Goal: Transaction & Acquisition: Book appointment/travel/reservation

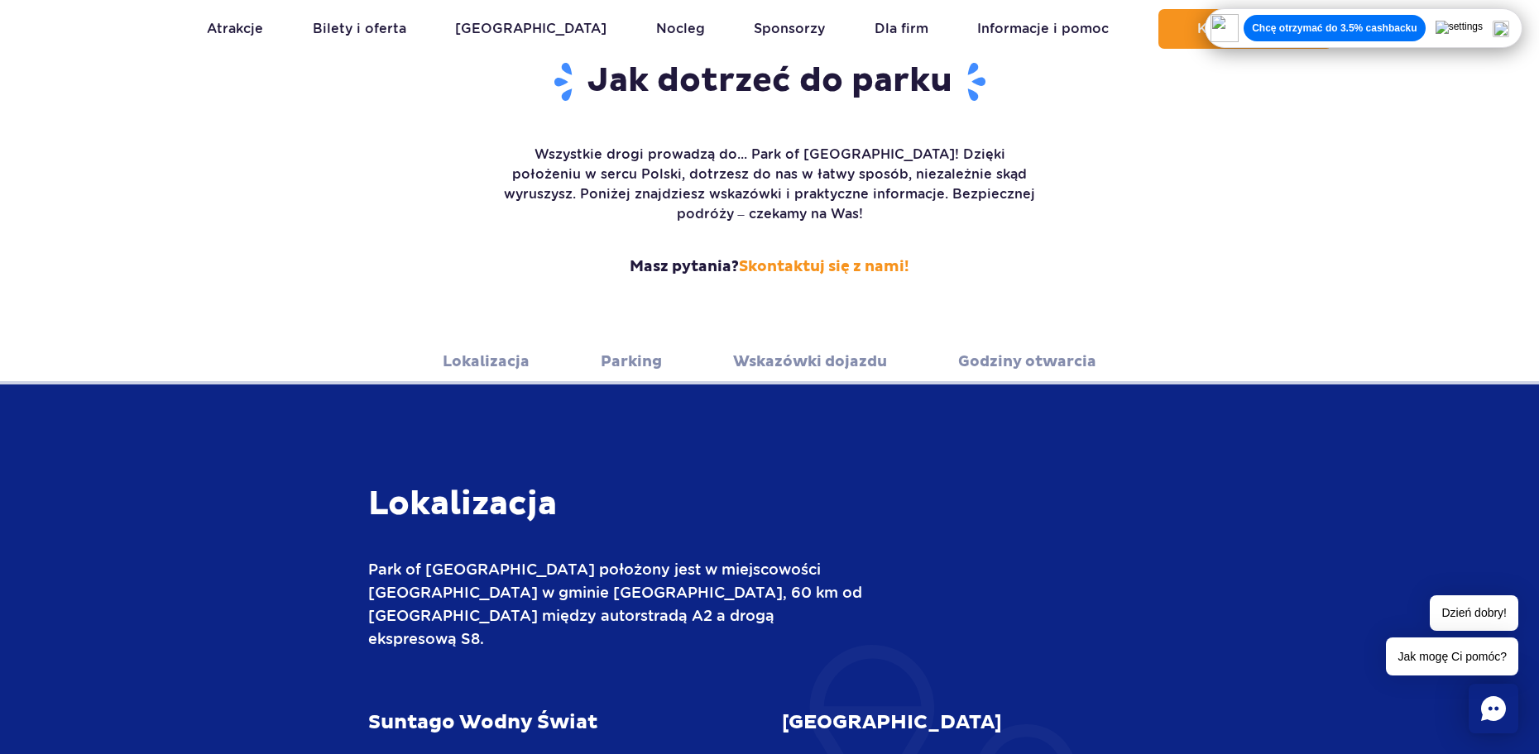
scroll to position [248, 0]
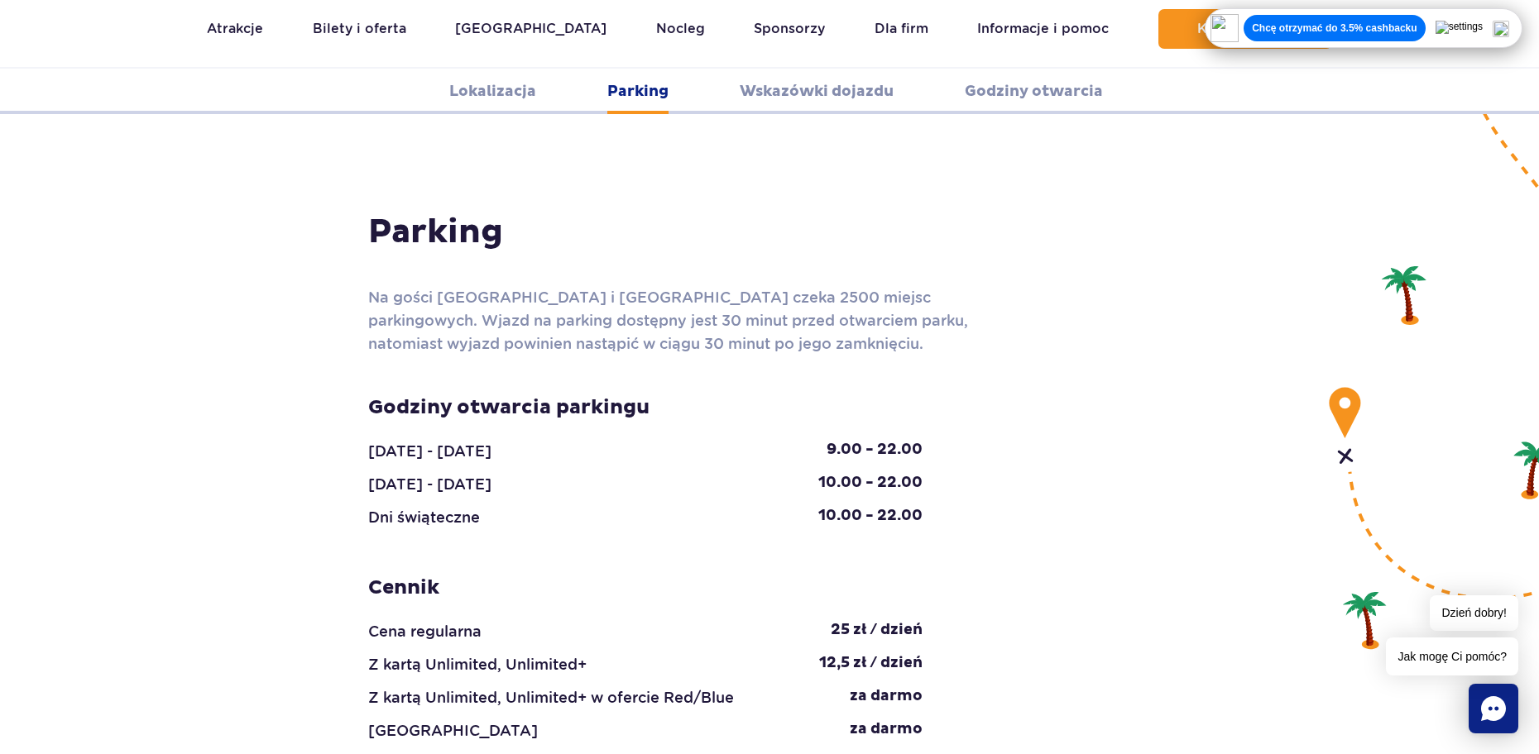
scroll to position [1572, 0]
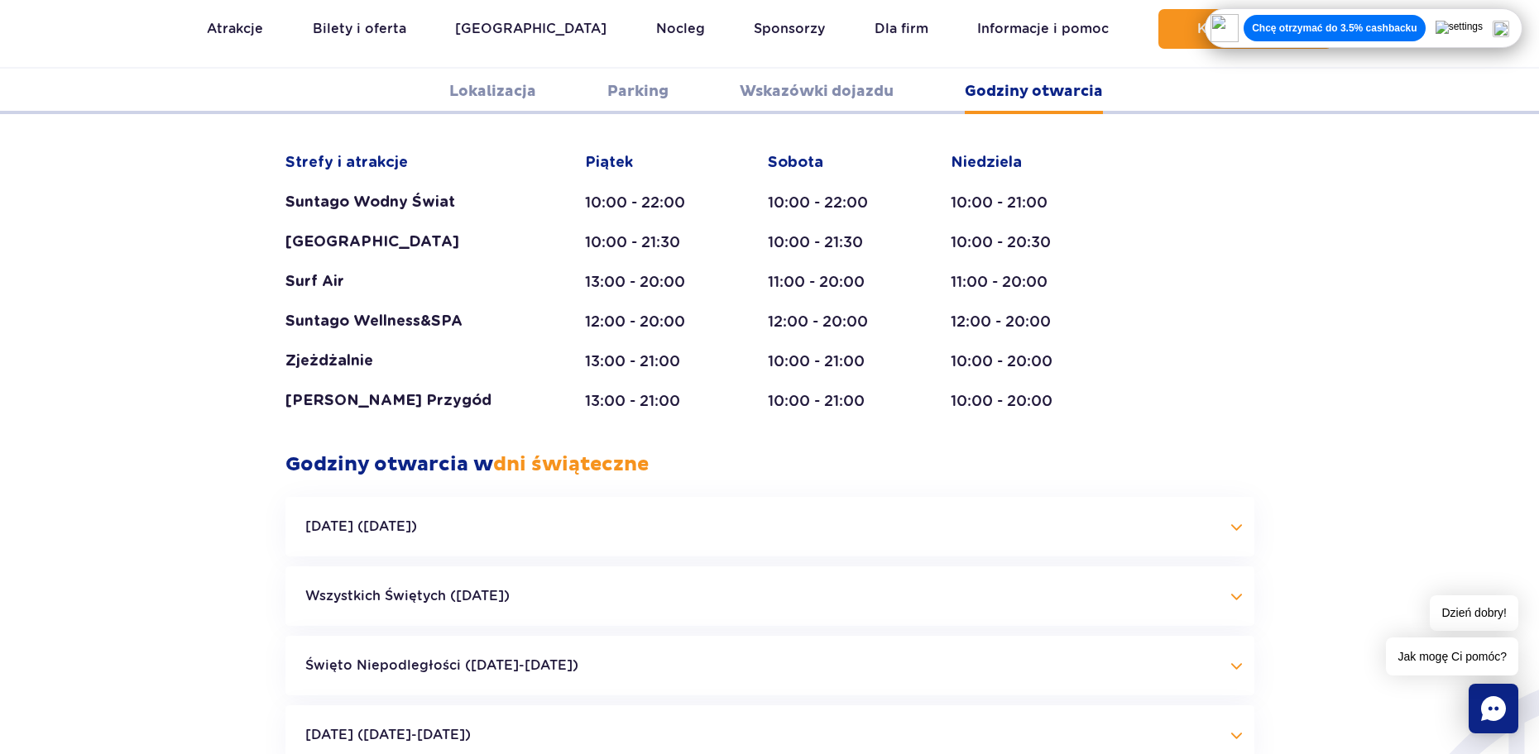
scroll to position [3474, 0]
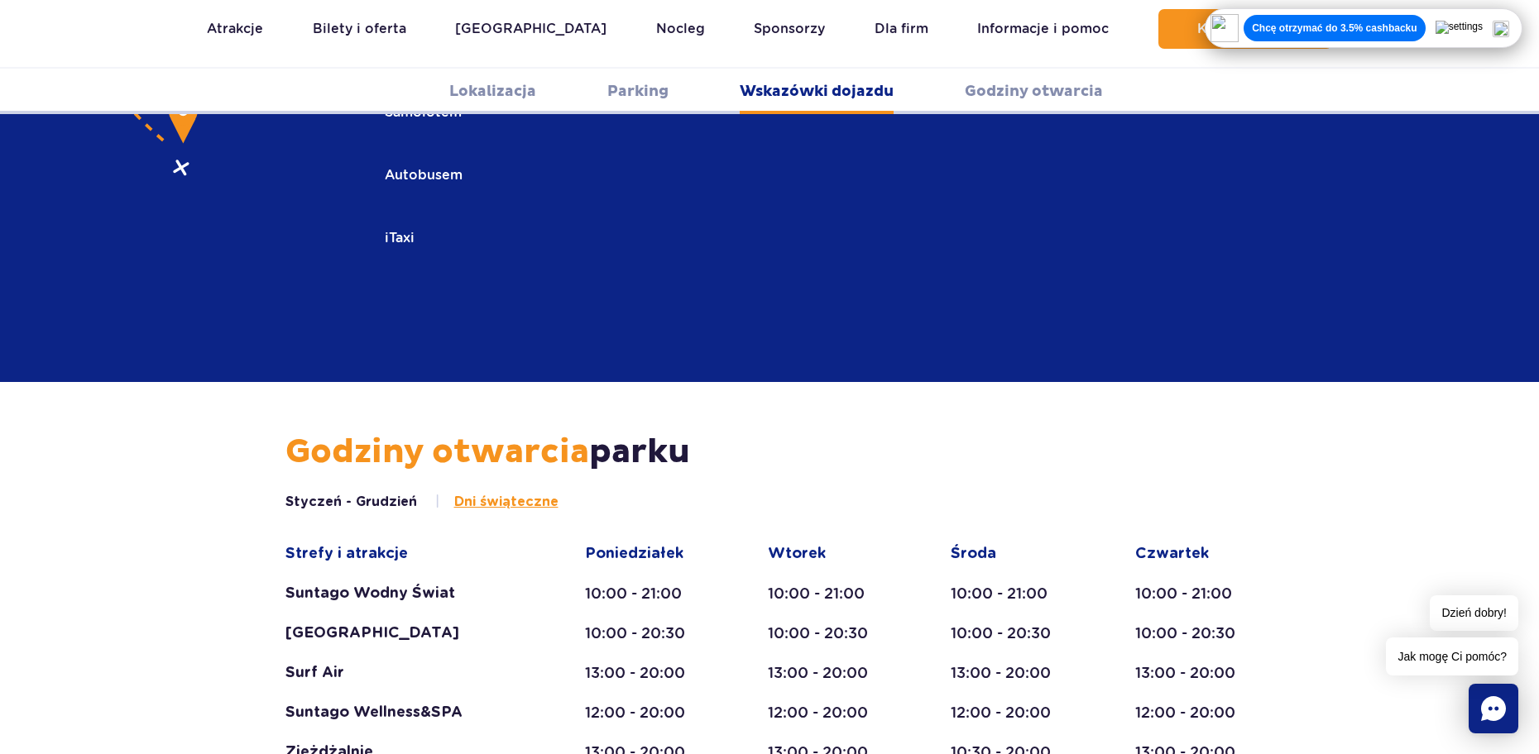
scroll to position [2647, 0]
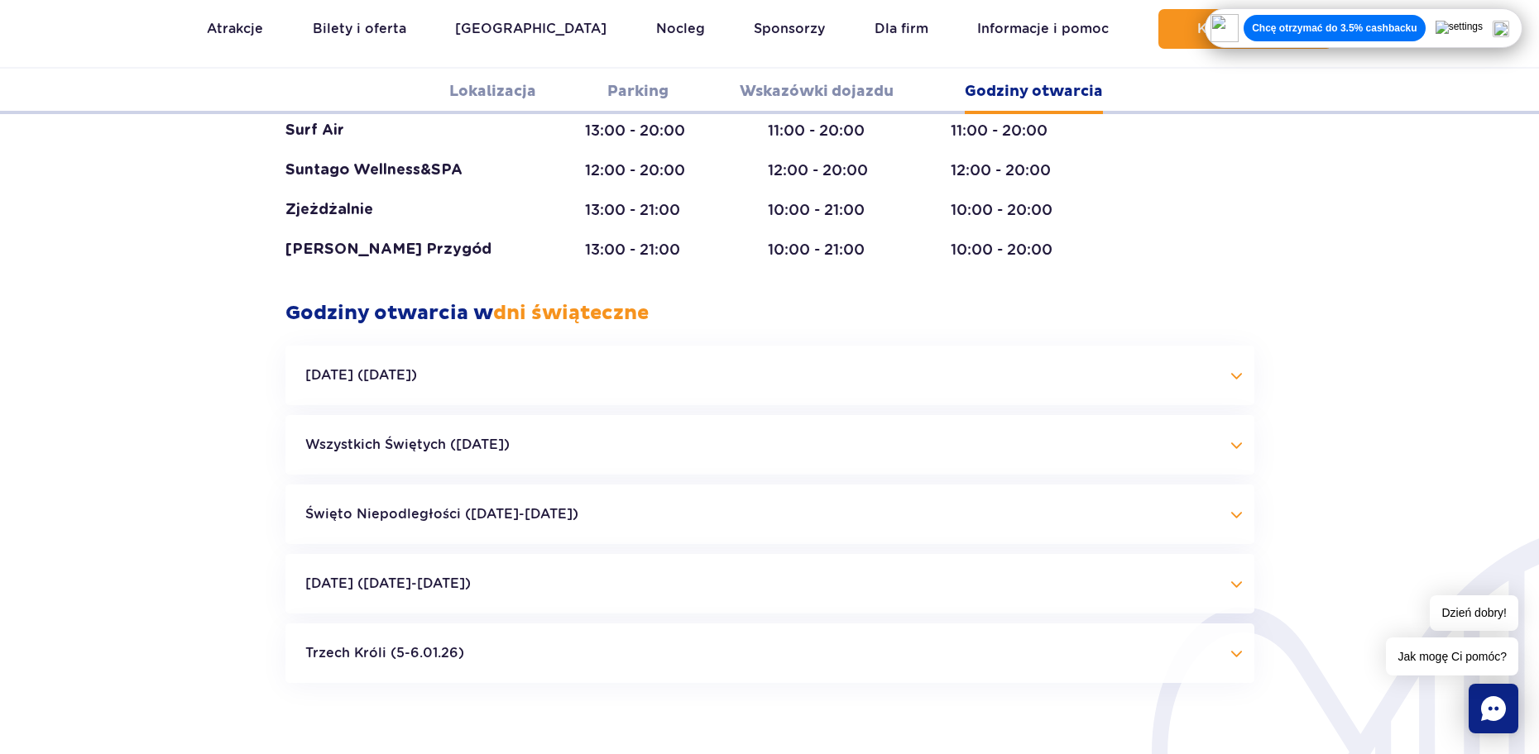
scroll to position [3722, 0]
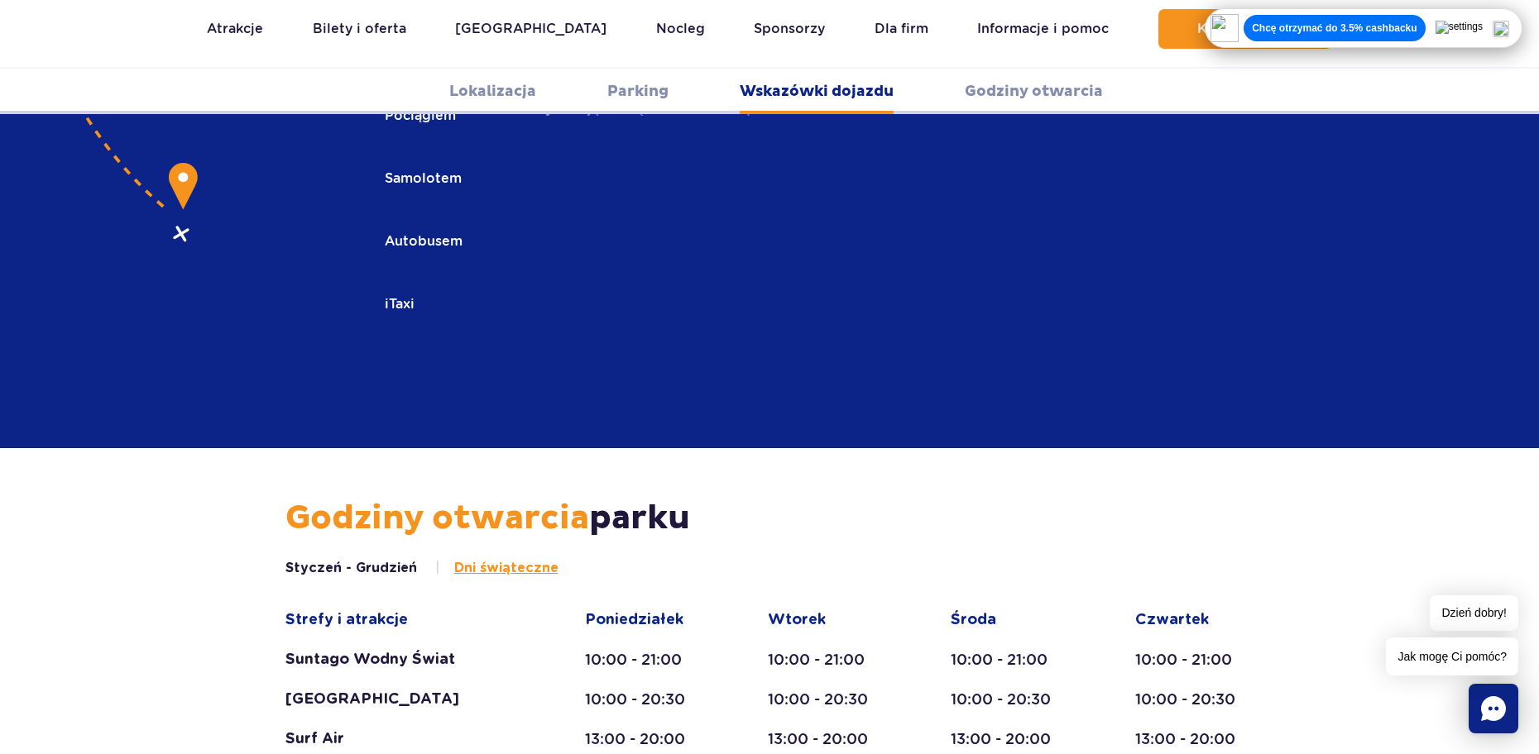
scroll to position [2564, 0]
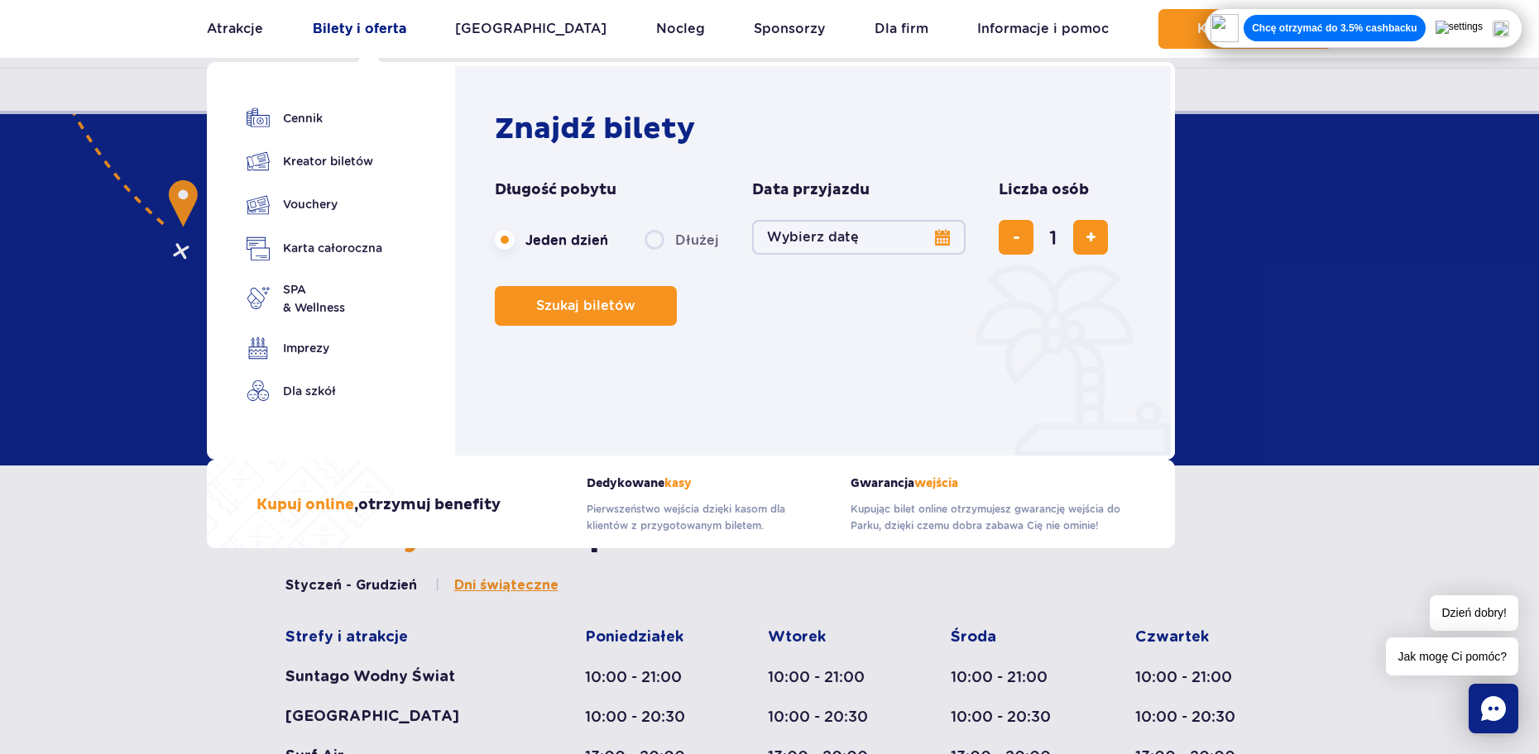
click at [378, 29] on link "Bilety i oferta" at bounding box center [359, 29] width 93 height 40
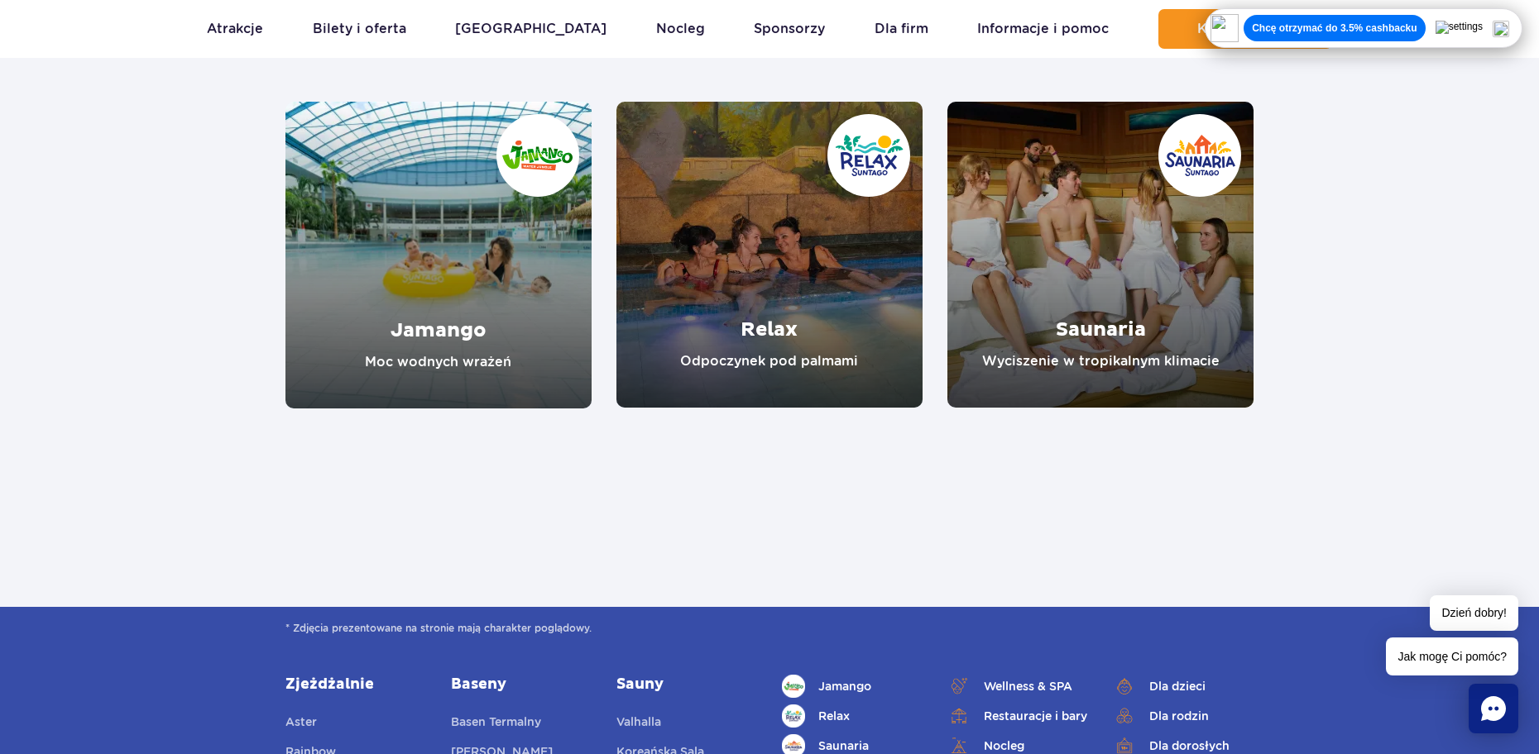
scroll to position [1654, 0]
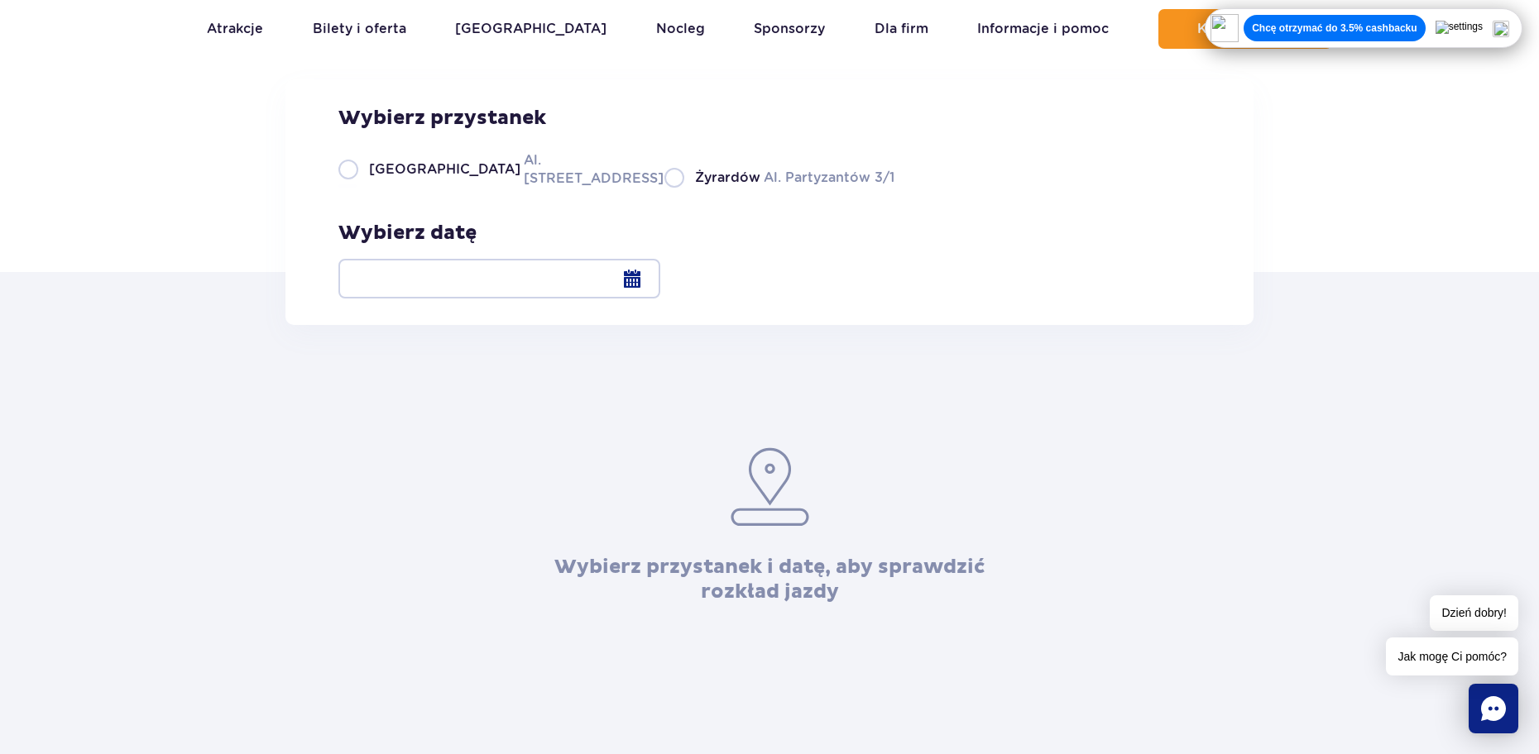
click at [660, 277] on div at bounding box center [499, 279] width 322 height 40
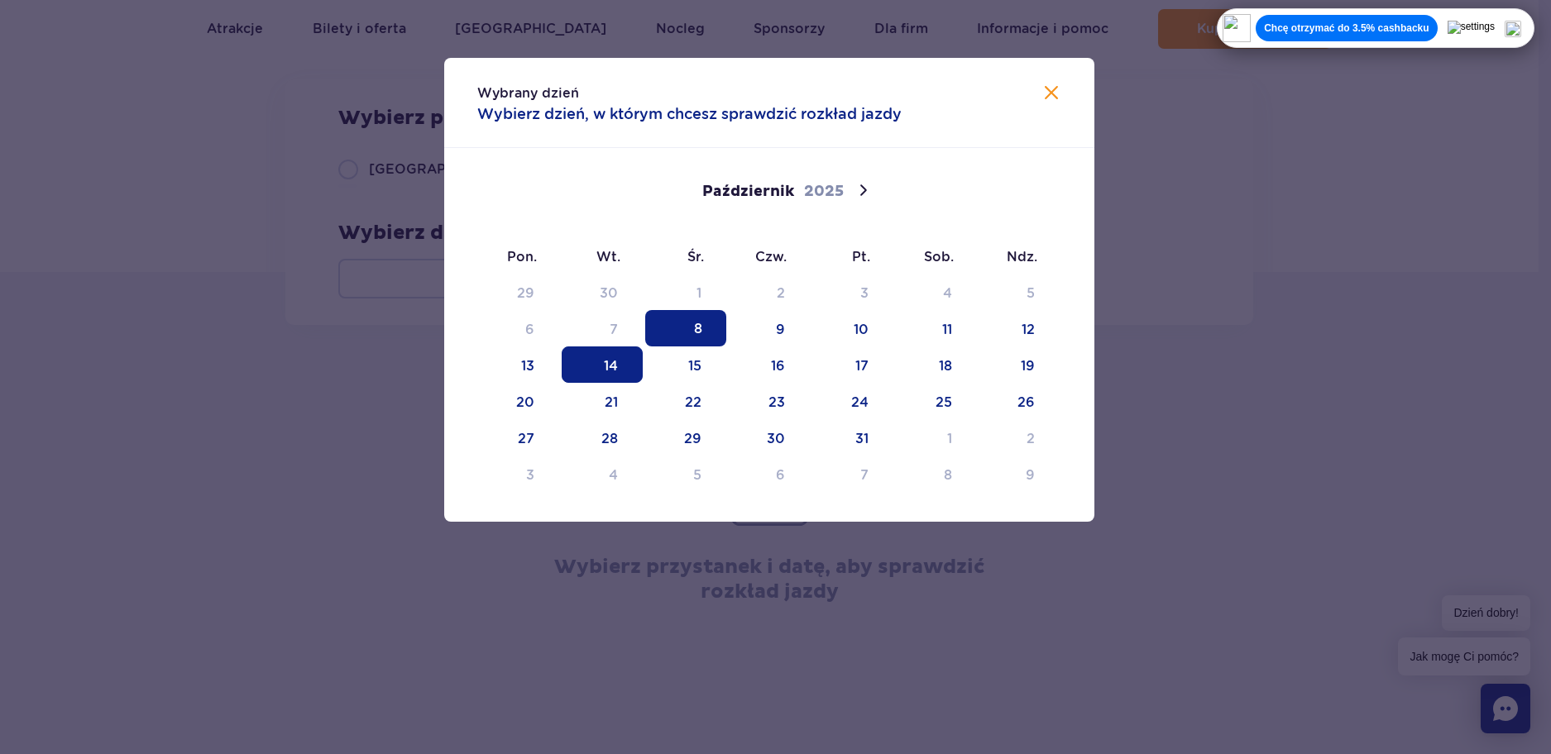
click at [606, 371] on span "14" at bounding box center [602, 365] width 81 height 36
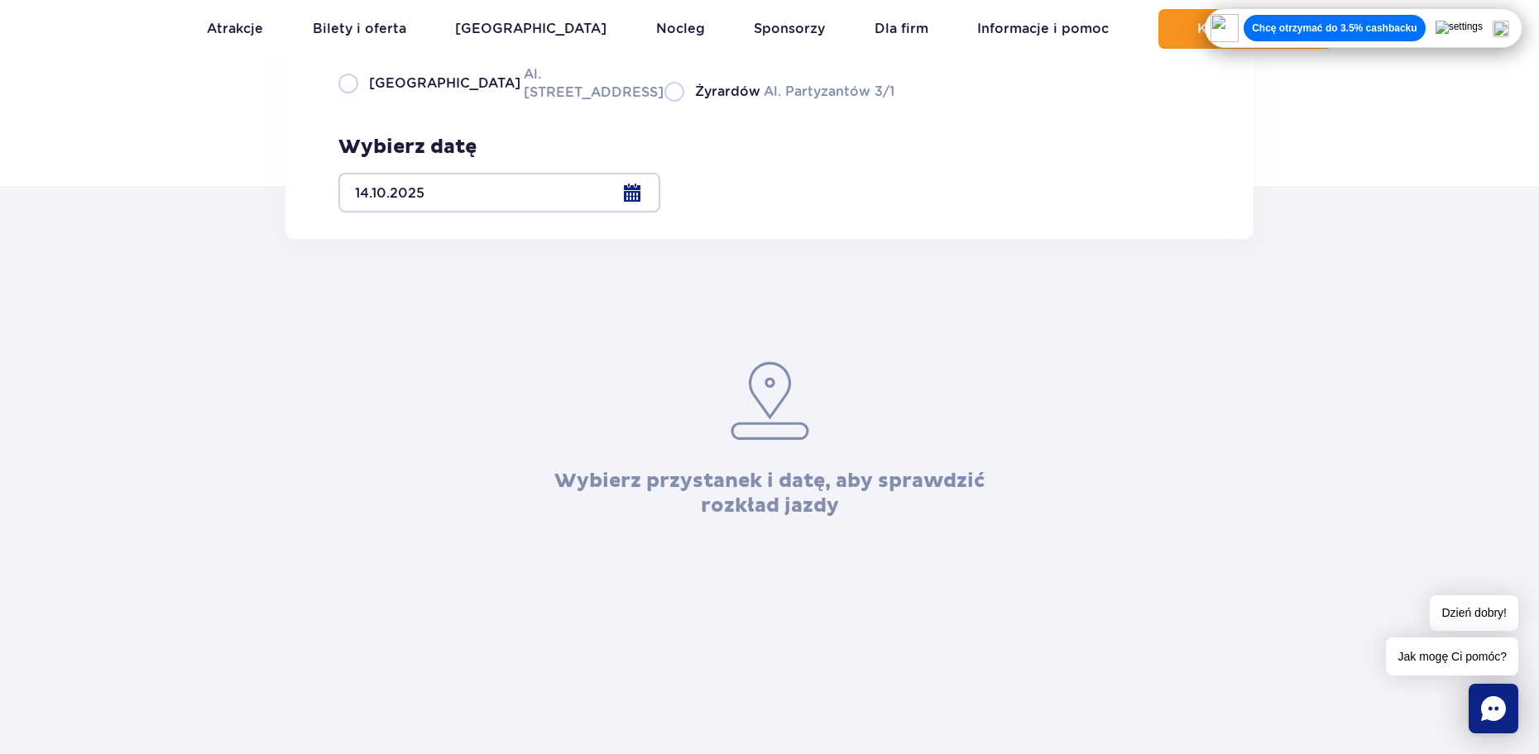
scroll to position [248, 0]
click at [354, 105] on label "Warszawa Al. Jerozolimskie 56" at bounding box center [491, 86] width 306 height 37
click at [354, 105] on input "Warszawa Al. Jerozolimskie 56" at bounding box center [347, 103] width 18 height 3
radio input "true"
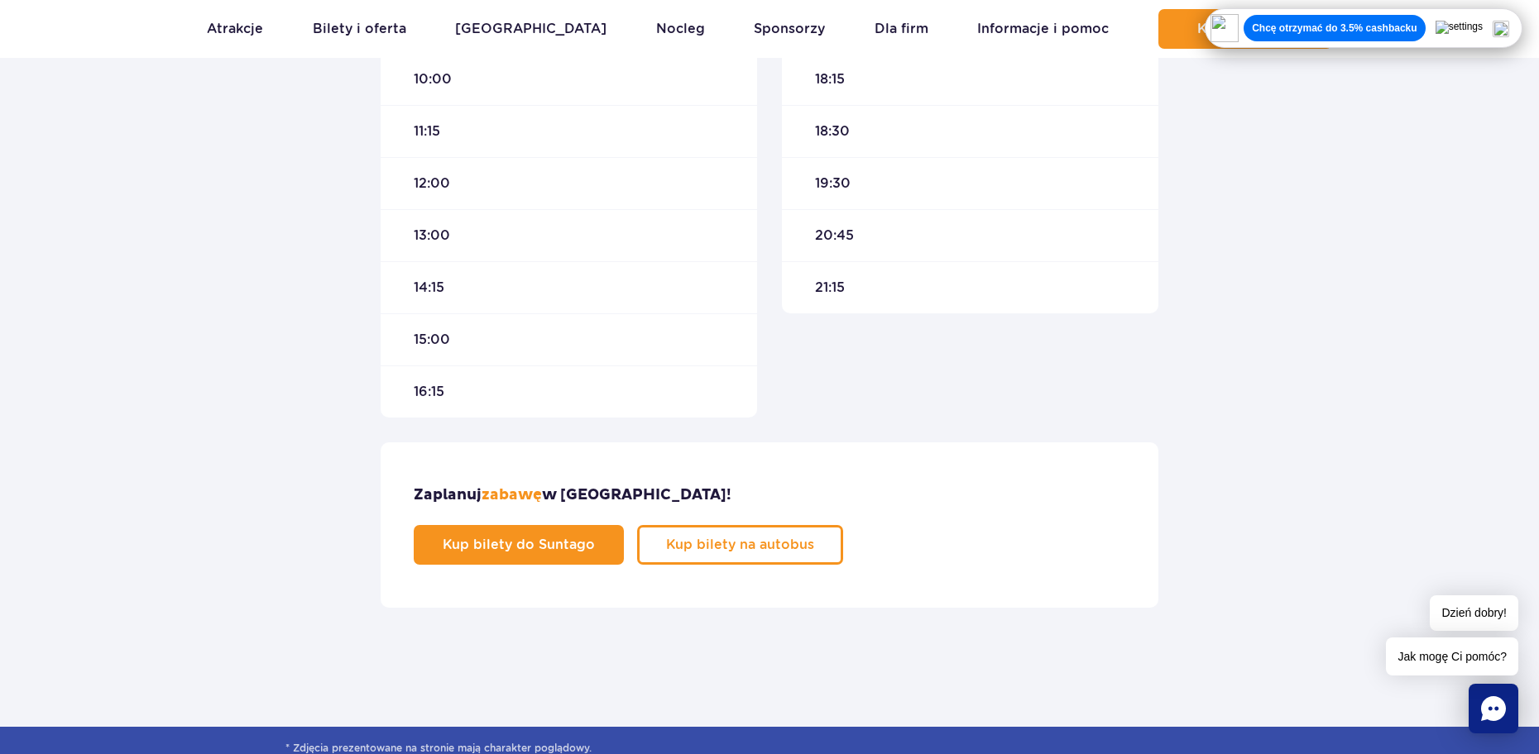
scroll to position [827, 0]
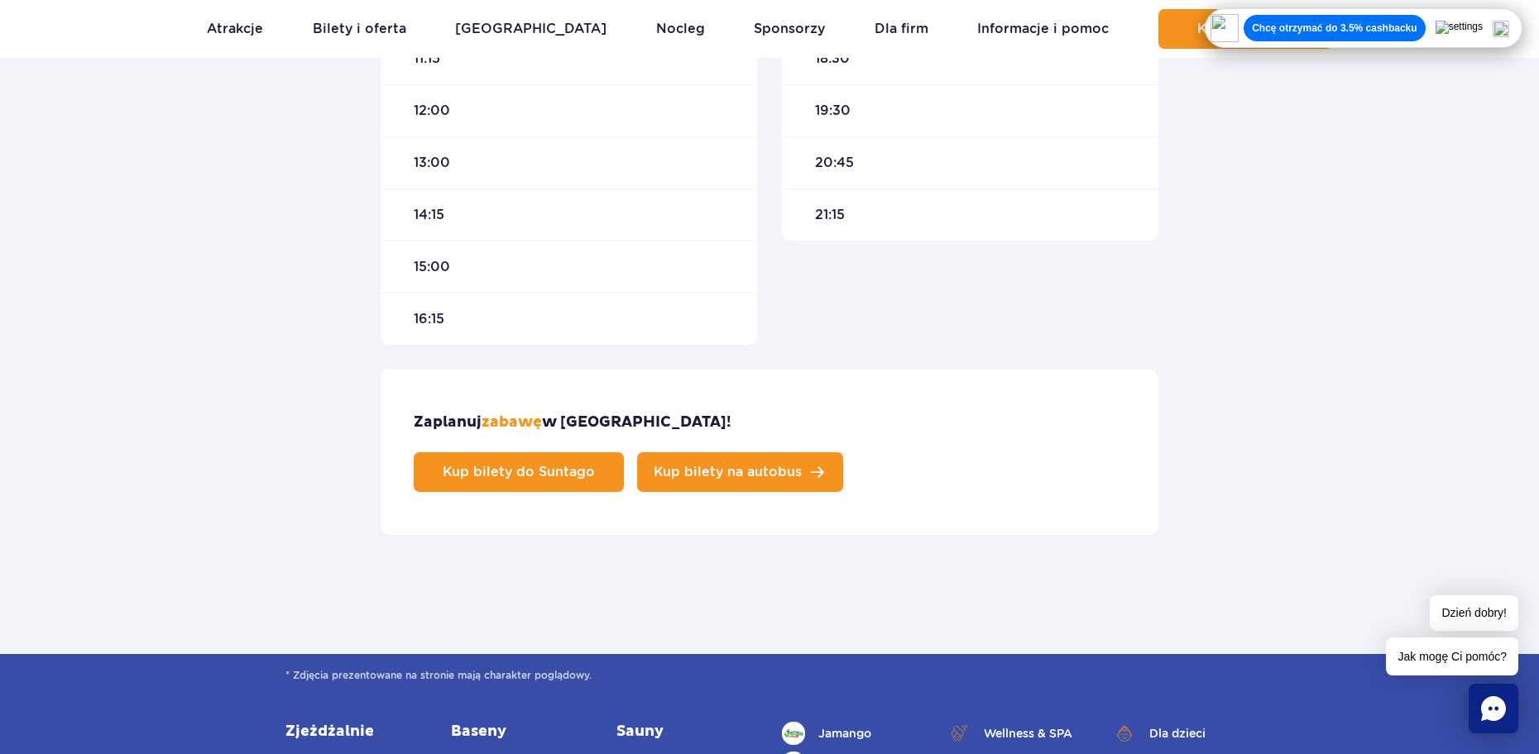
click at [802, 466] on span "Kup bilety na autobus" at bounding box center [727, 472] width 148 height 13
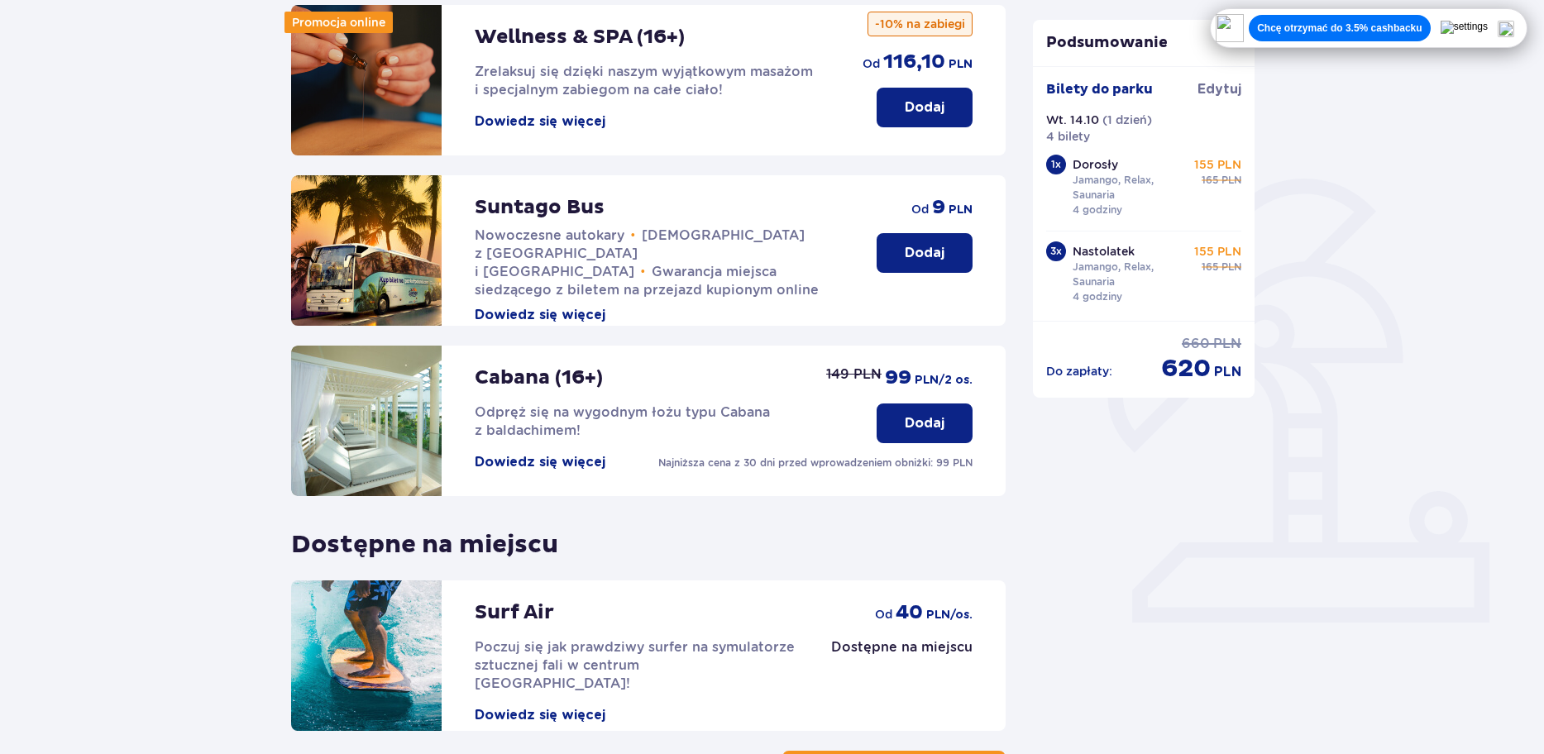
scroll to position [202, 0]
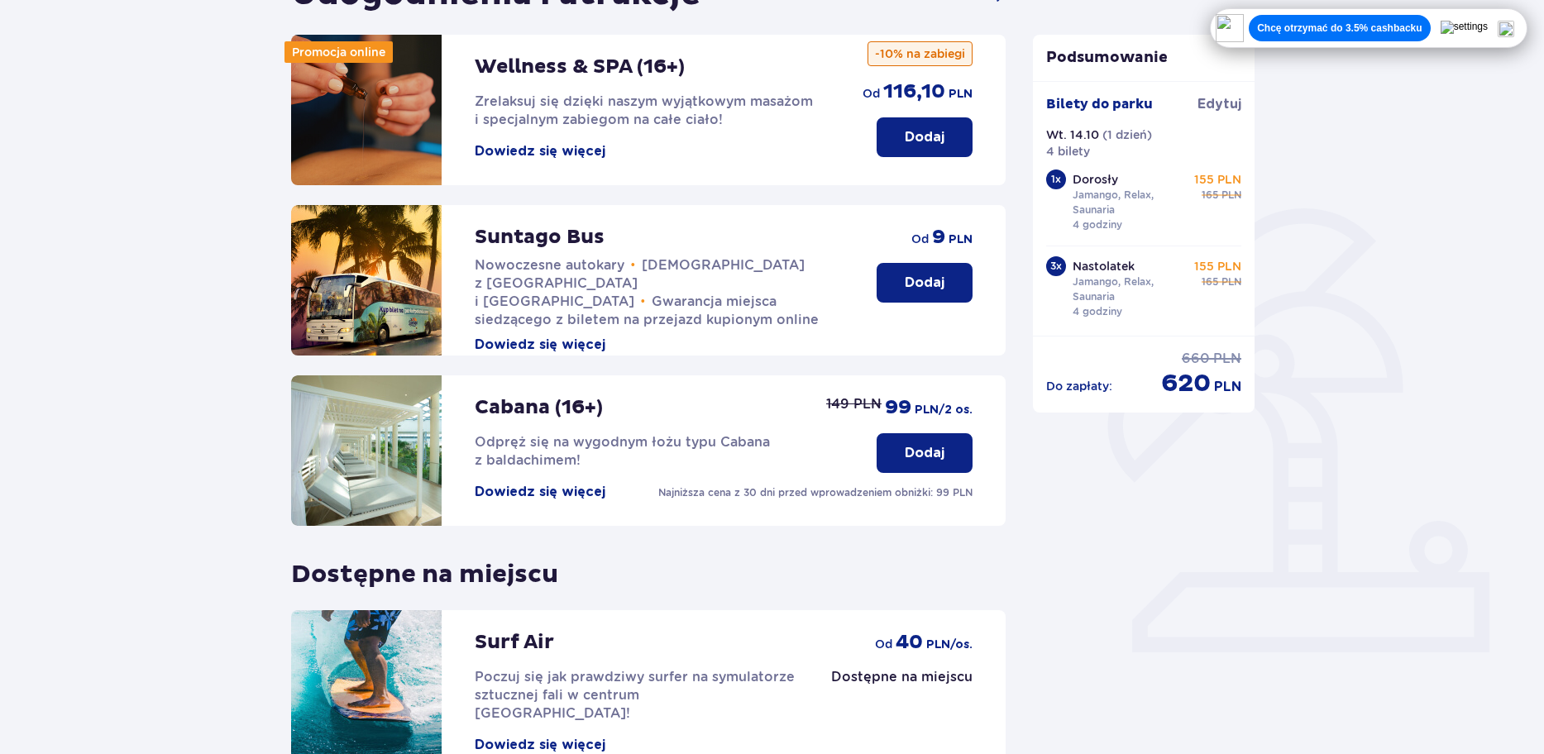
click at [924, 280] on p "Dodaj" at bounding box center [925, 283] width 40 height 18
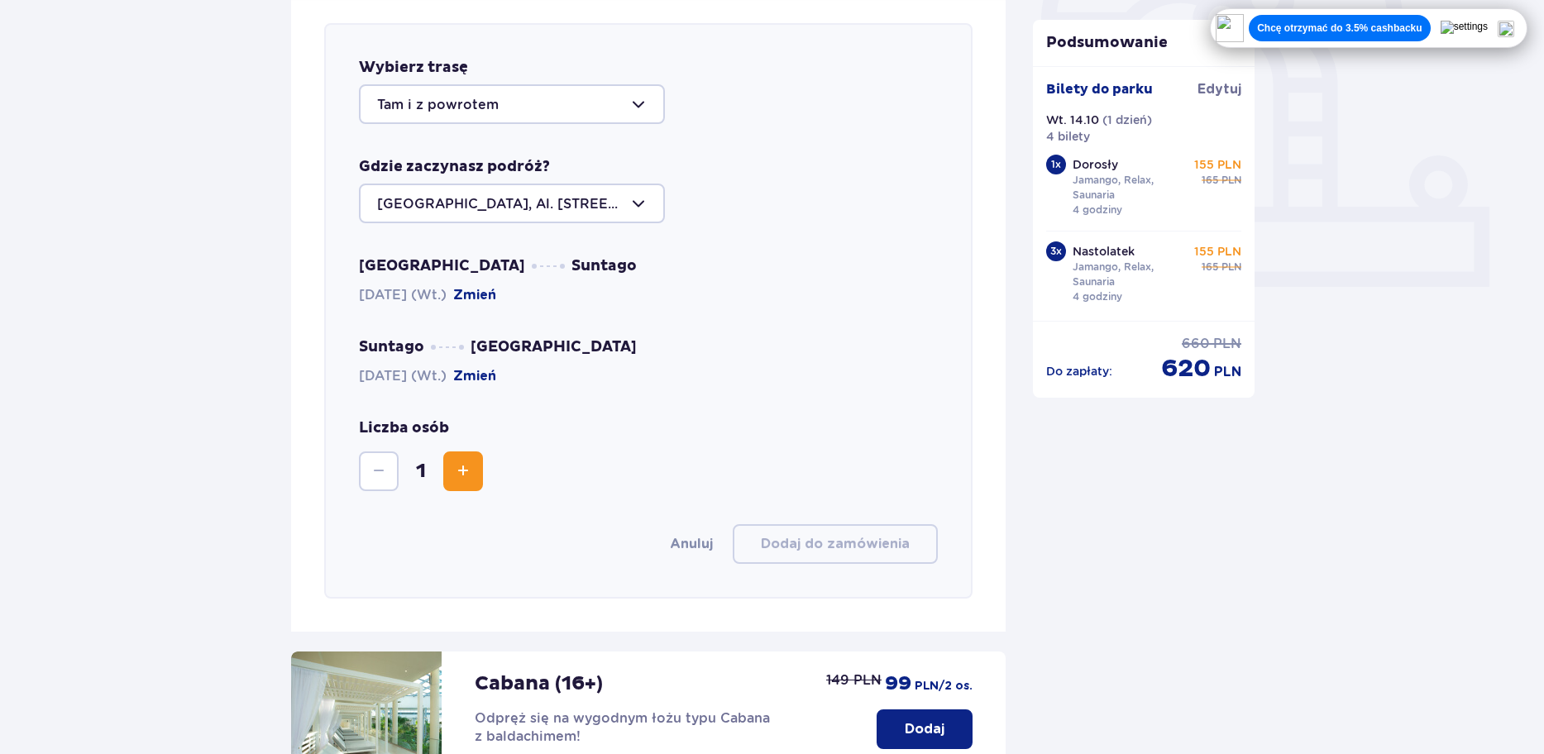
scroll to position [571, 0]
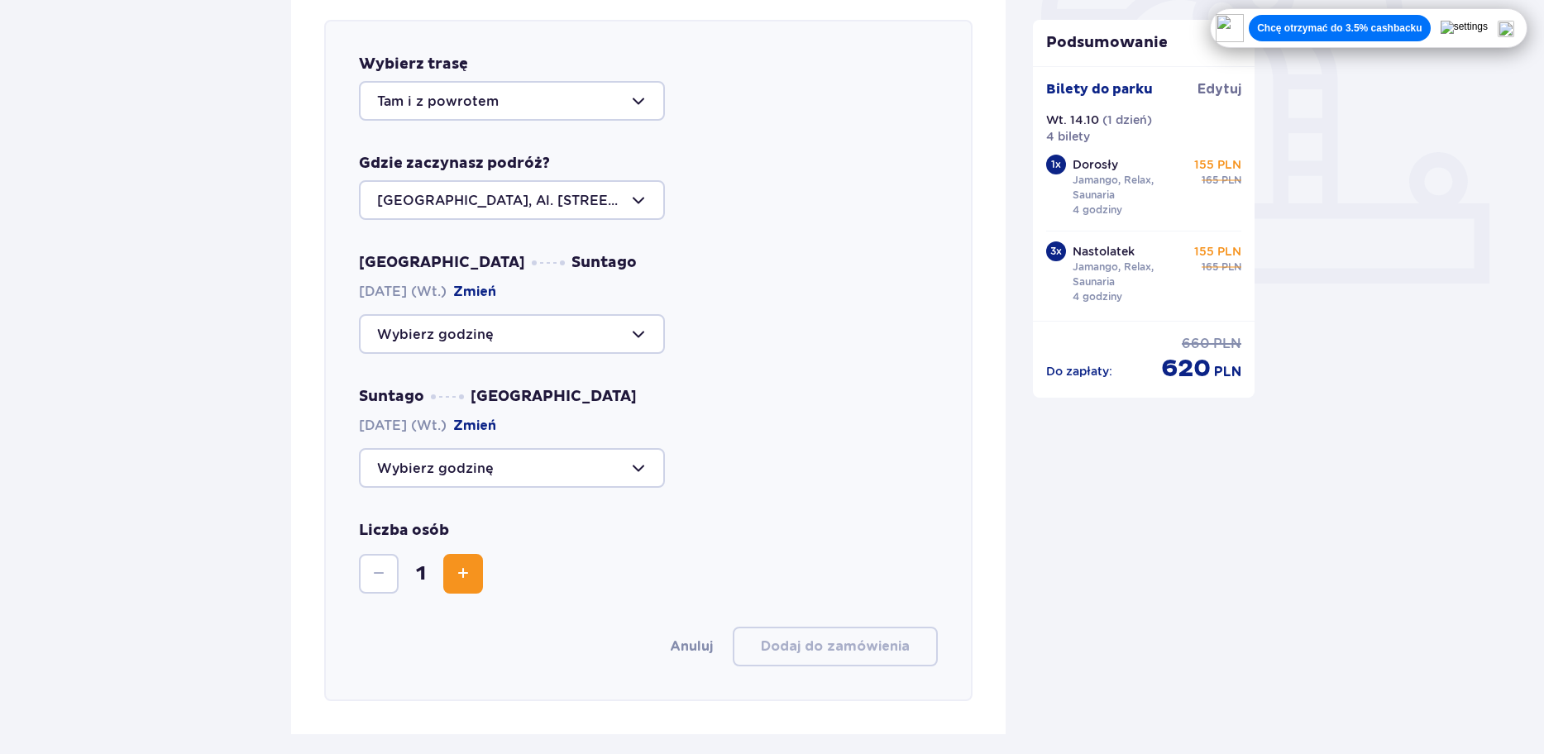
click at [513, 333] on div at bounding box center [512, 334] width 306 height 40
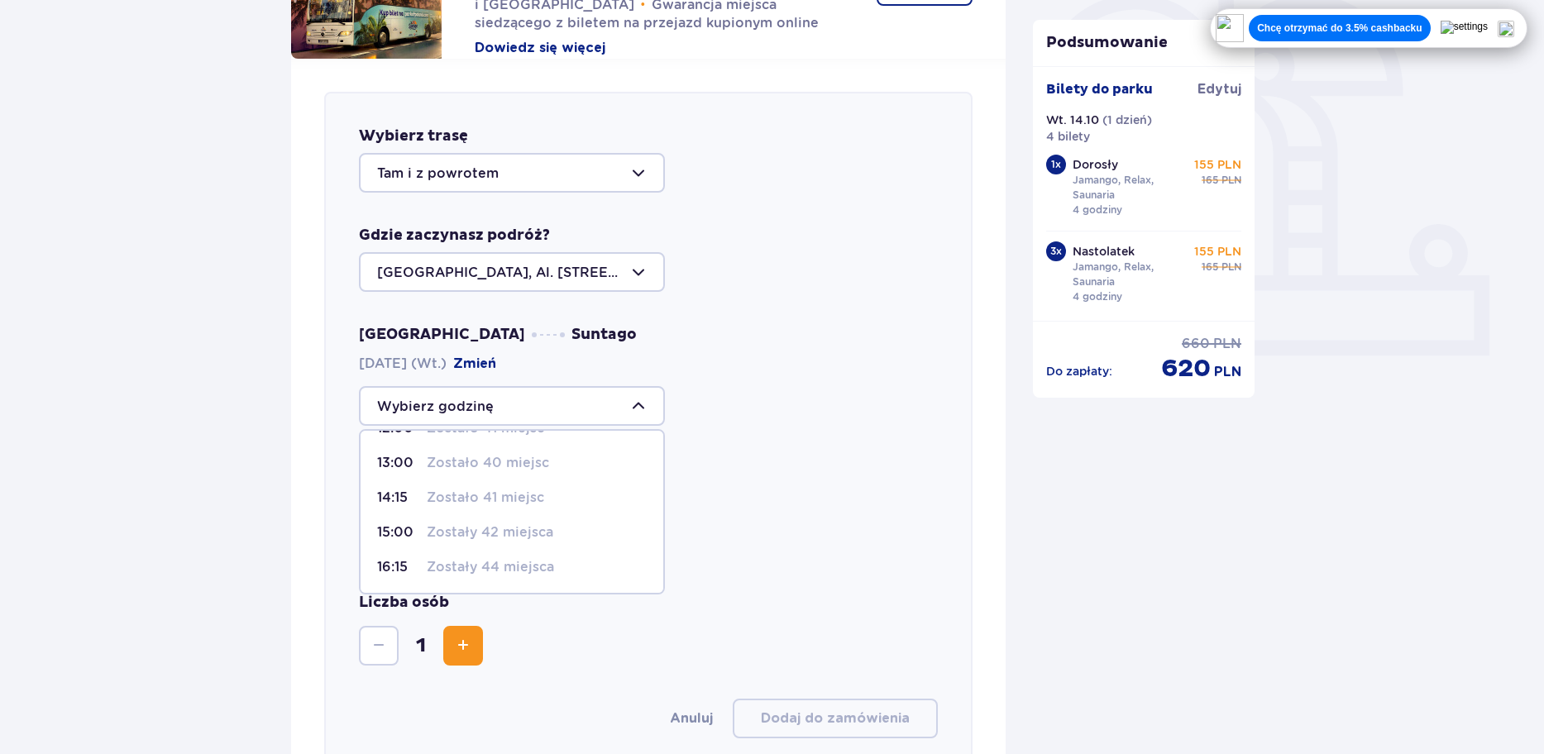
scroll to position [519, 0]
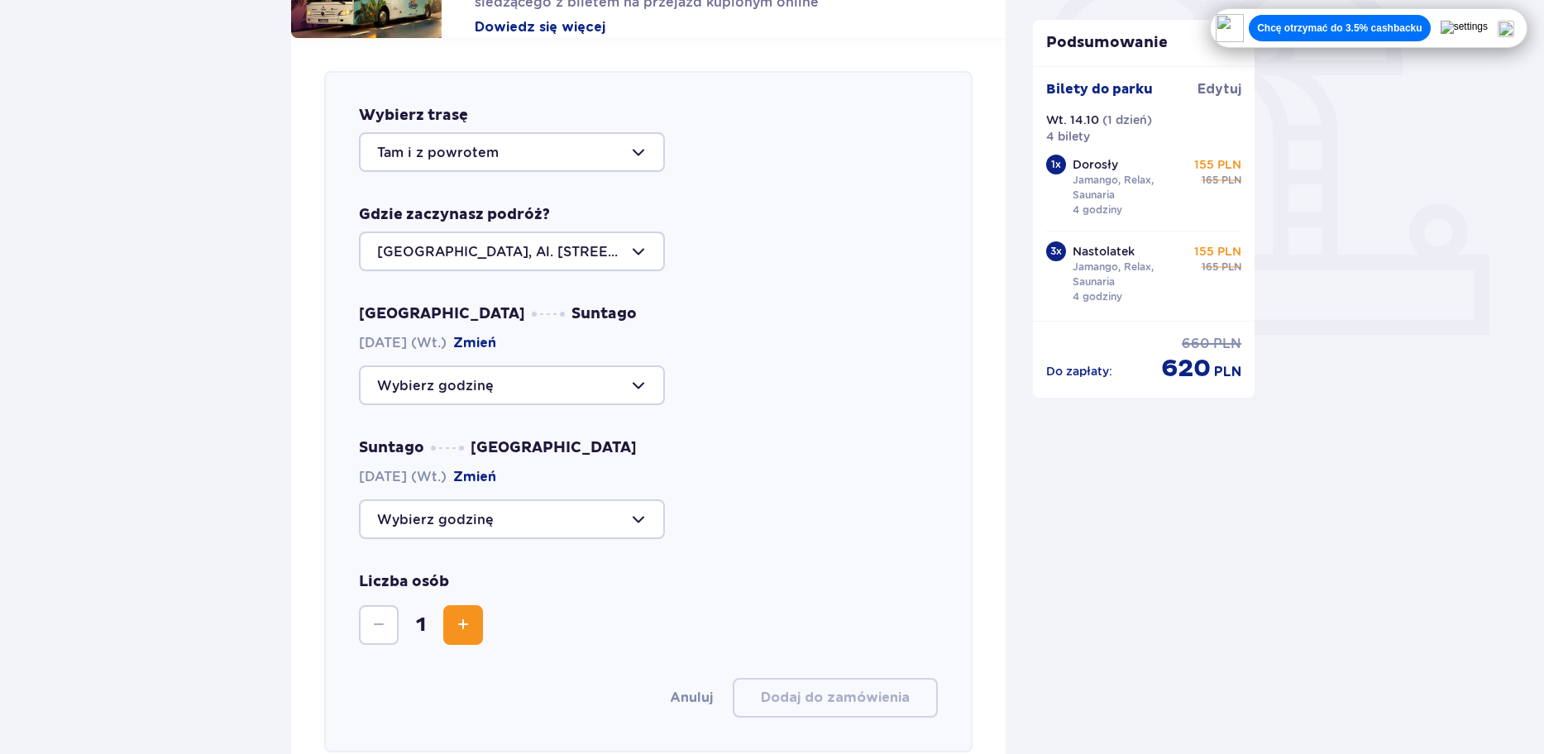
click at [882, 413] on div "Warszawa Suntago 14.10.2025 (Wt.) Zmień Suntago Warszawa 14.10.2025 (Wt.) Zmień" at bounding box center [649, 421] width 580 height 235
click at [580, 379] on div at bounding box center [512, 386] width 306 height 40
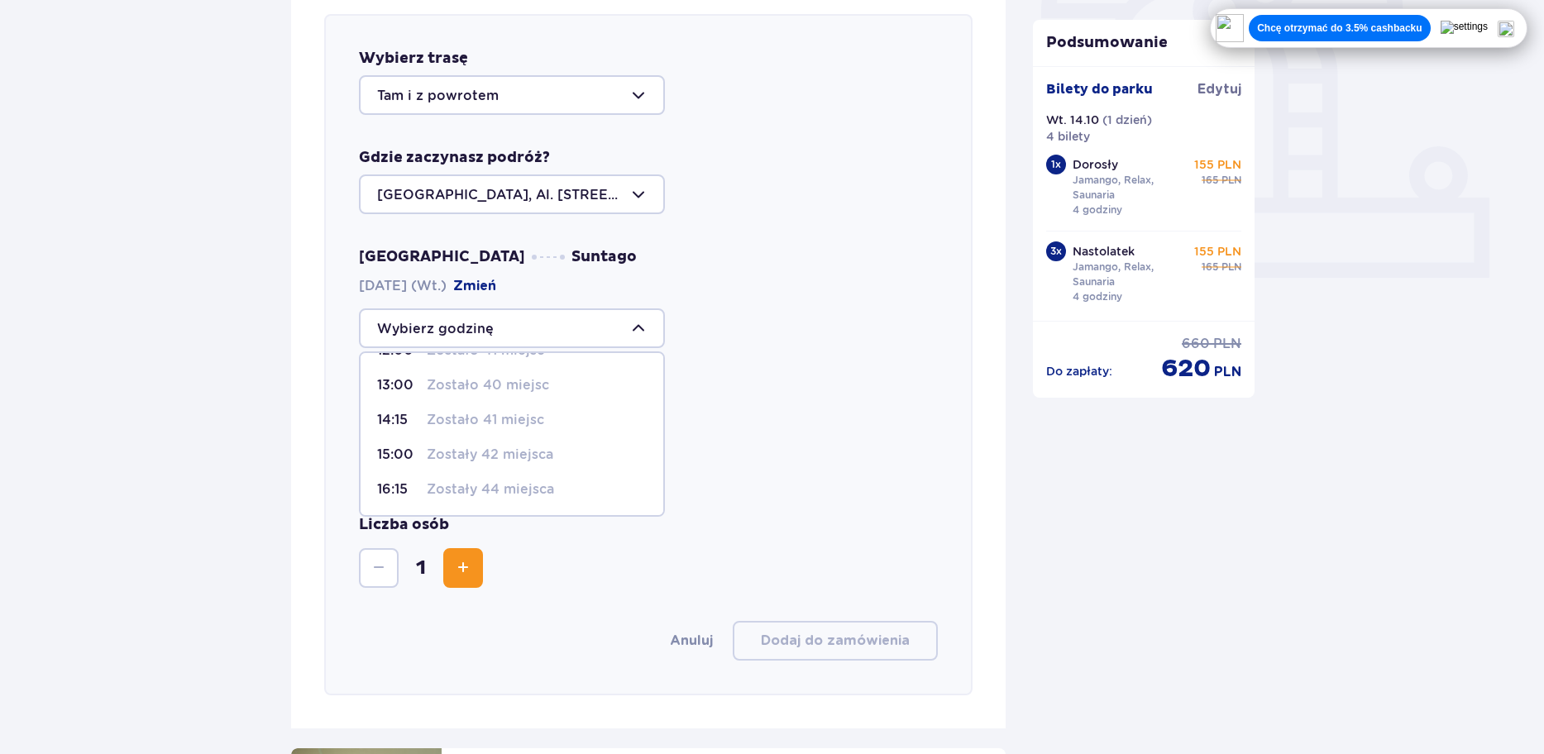
scroll to position [768, 0]
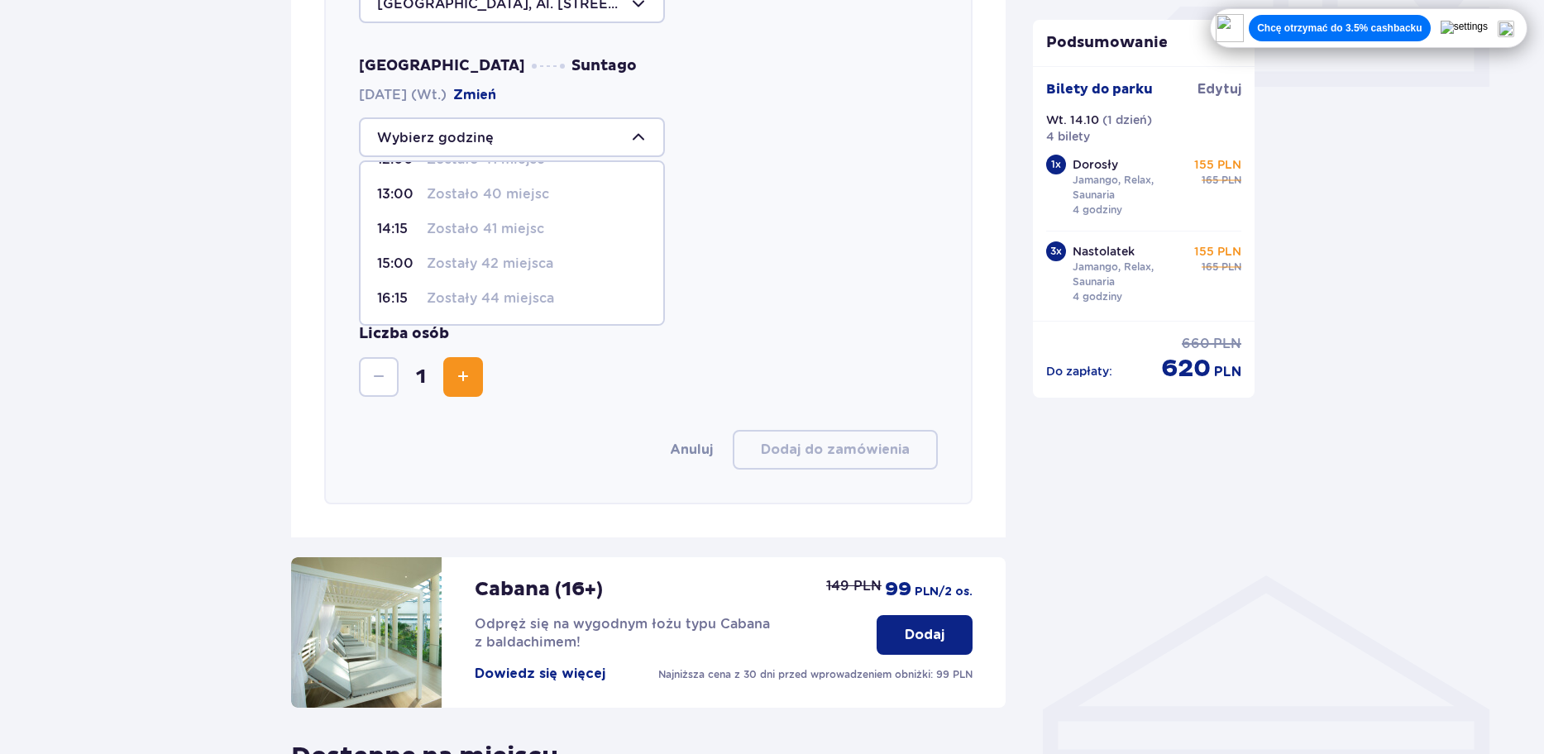
click at [885, 267] on div at bounding box center [649, 271] width 580 height 40
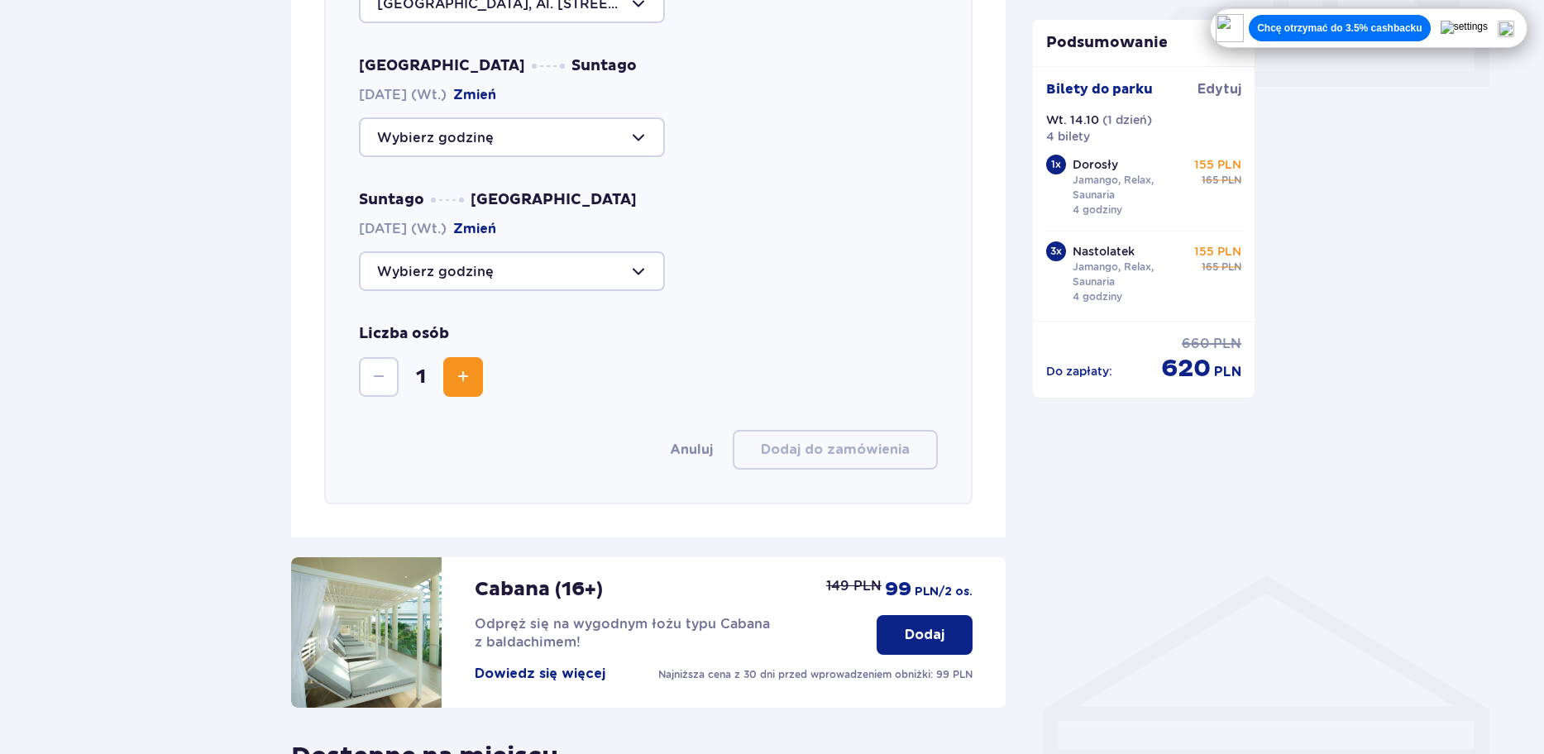
click at [529, 271] on div at bounding box center [512, 271] width 306 height 40
click at [824, 291] on div "12:00 Zostały 44 miejsca 14:00 Zostały 42 miejsca 18:15 Zostało 39 miejsc 18:30…" at bounding box center [649, 271] width 580 height 40
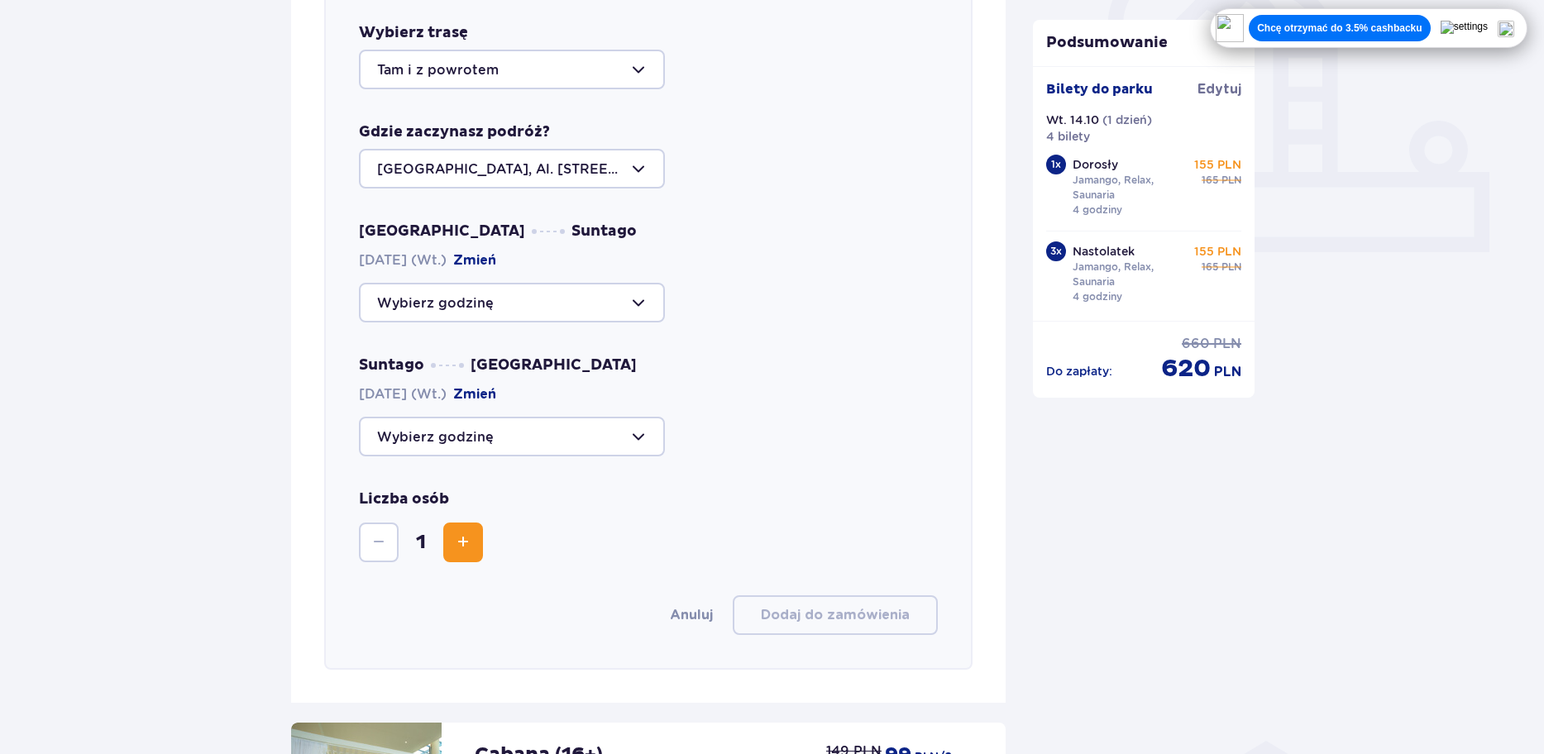
scroll to position [519, 0]
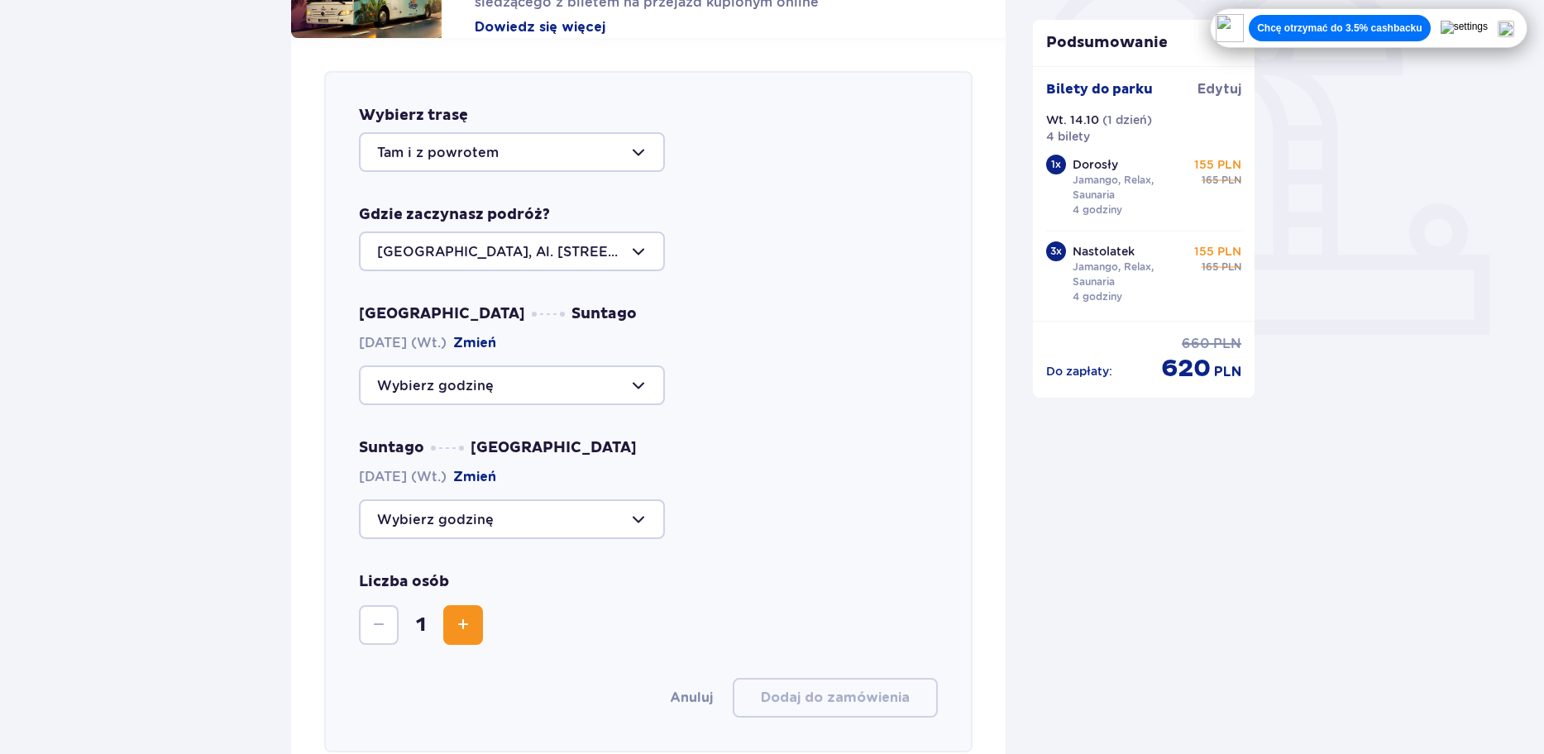
click at [518, 246] on div at bounding box center [512, 252] width 306 height 40
click at [821, 311] on div "Warszawa Suntago 14.10.2025 (Wt.) Zmień" at bounding box center [649, 354] width 580 height 101
click at [475, 385] on div at bounding box center [512, 386] width 306 height 40
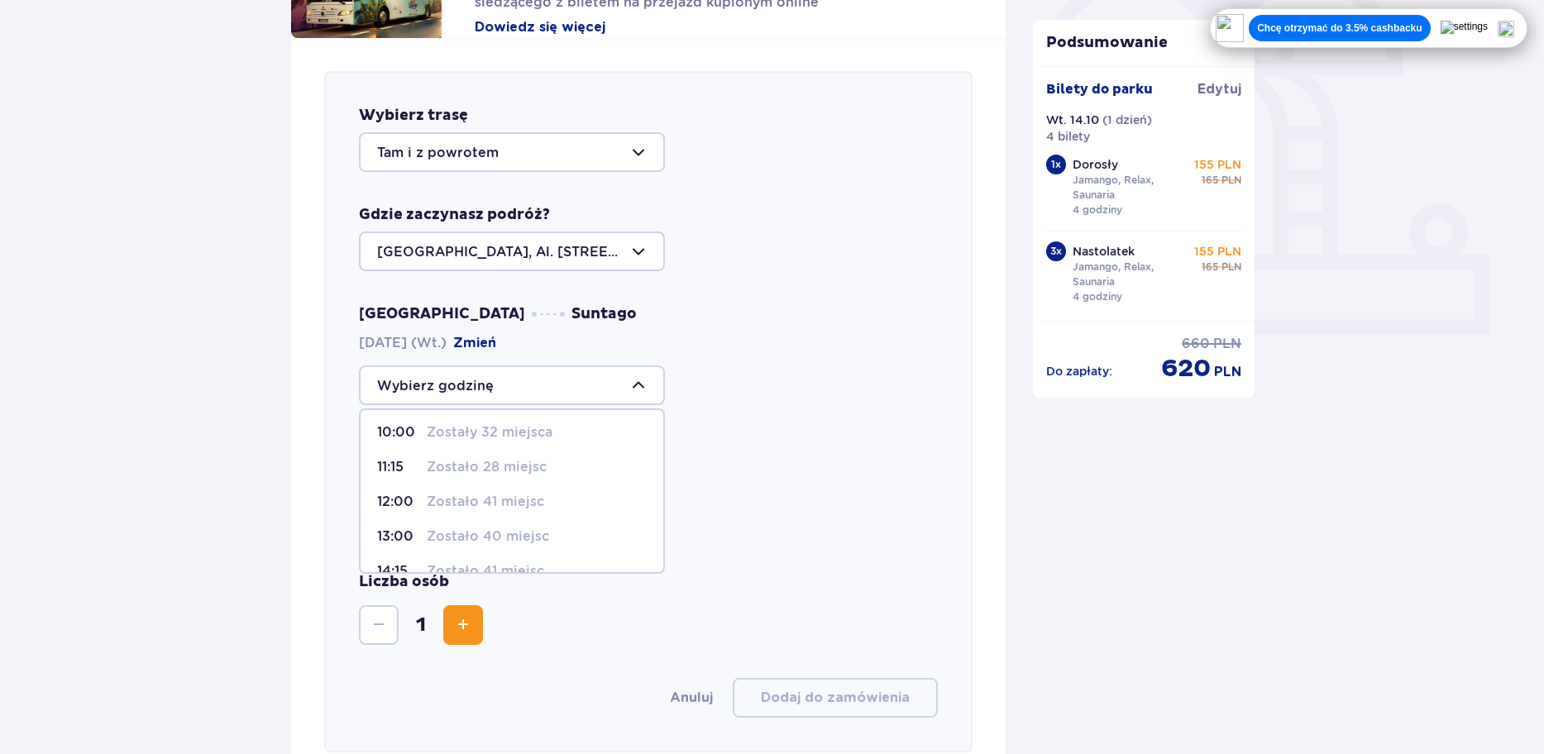
scroll to position [83, 0]
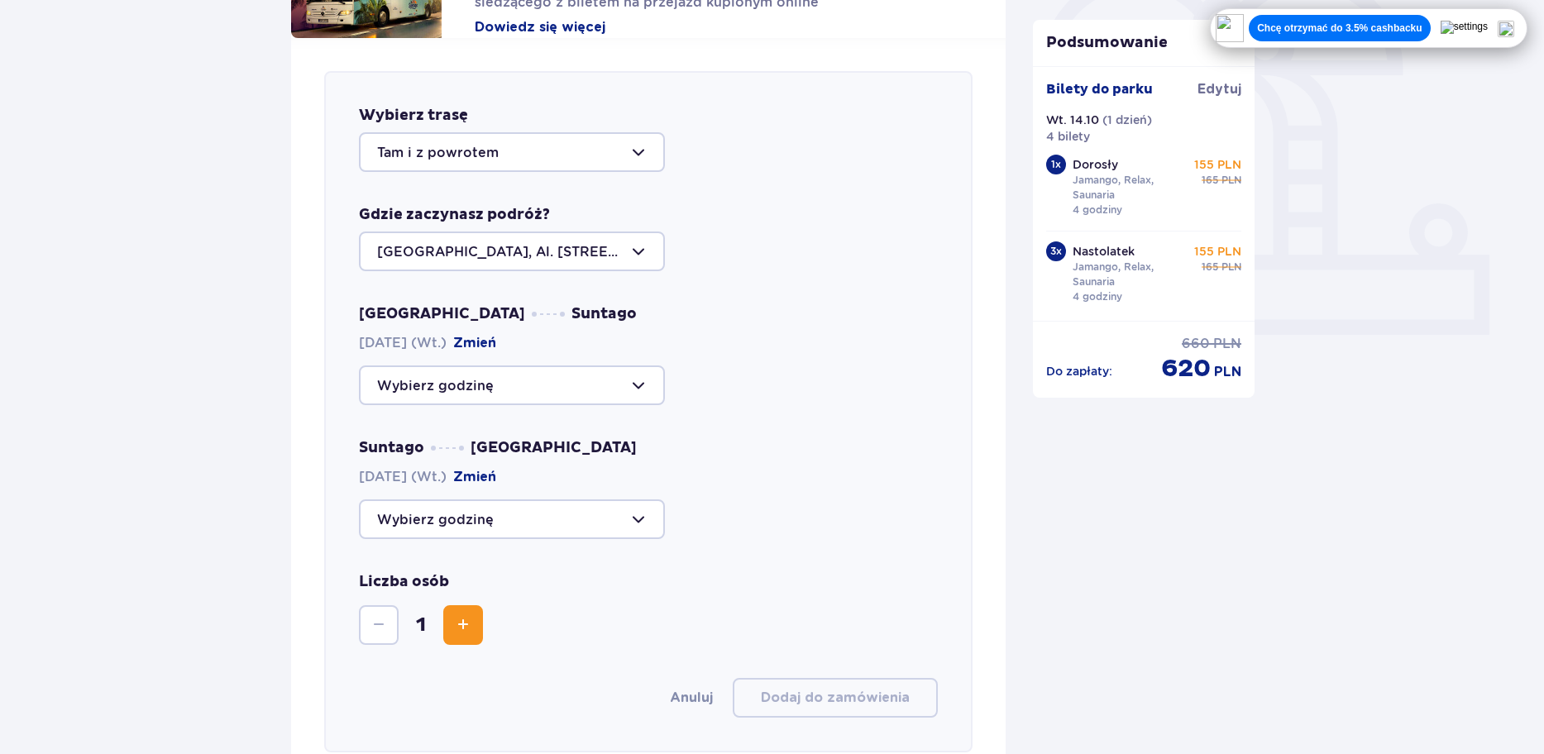
drag, startPoint x: 592, startPoint y: 254, endPoint x: 471, endPoint y: 251, distance: 121.6
click at [471, 251] on div at bounding box center [512, 252] width 306 height 40
drag, startPoint x: 586, startPoint y: 304, endPoint x: 372, endPoint y: 297, distance: 214.4
click at [372, 297] on span "Warszawa, Al. Jerozolimskie 56" at bounding box center [512, 311] width 303 height 53
copy p "Warszawa, Al. Jerozolimskie 56"
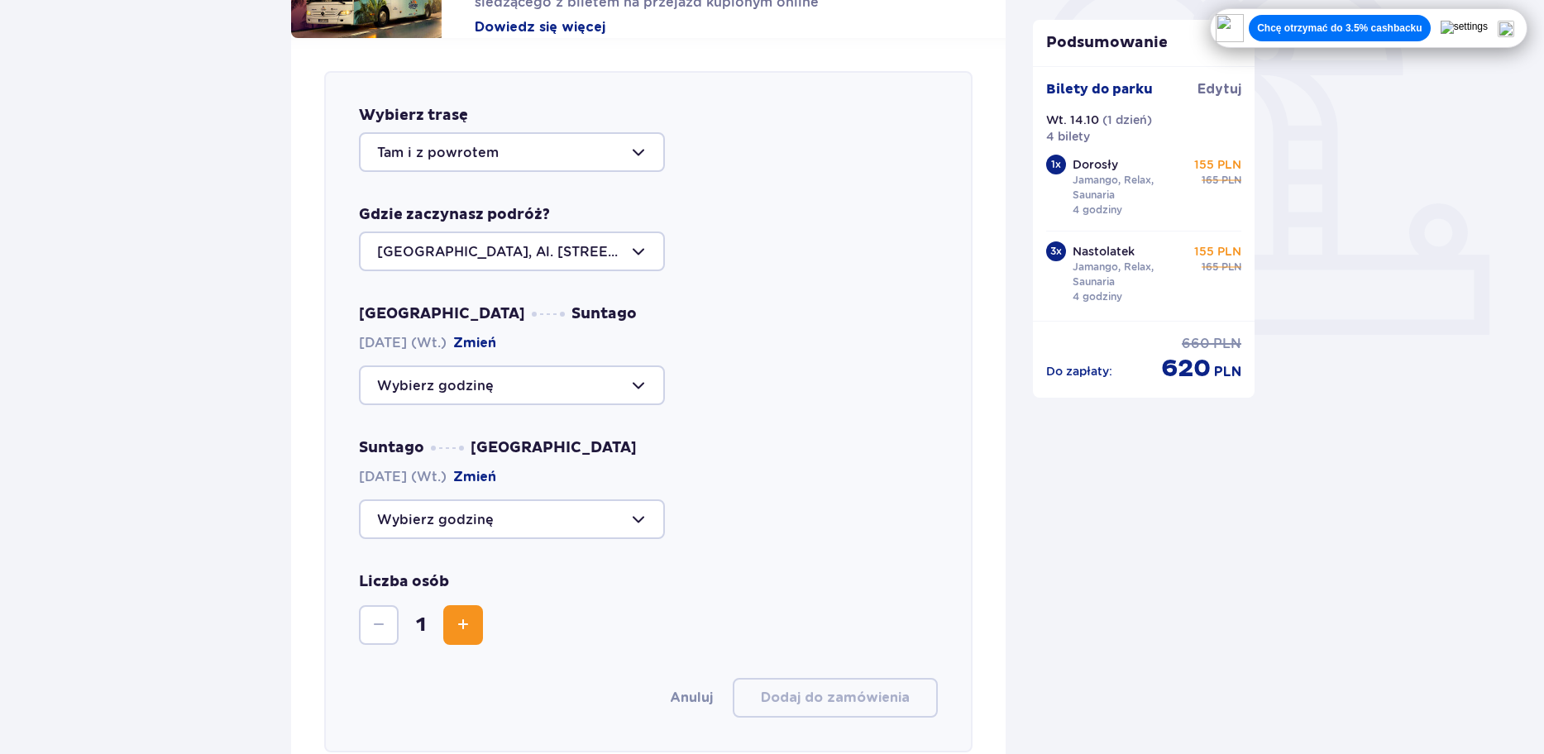
drag, startPoint x: 572, startPoint y: 255, endPoint x: 469, endPoint y: 259, distance: 102.7
click at [469, 259] on div at bounding box center [512, 252] width 306 height 40
drag, startPoint x: 380, startPoint y: 305, endPoint x: 582, endPoint y: 316, distance: 202.9
click at [582, 316] on span "Warszawa, Al. Jerozolimskie 56" at bounding box center [512, 311] width 303 height 53
copy p "Warszawa, Al. Jerozolimskie 56"
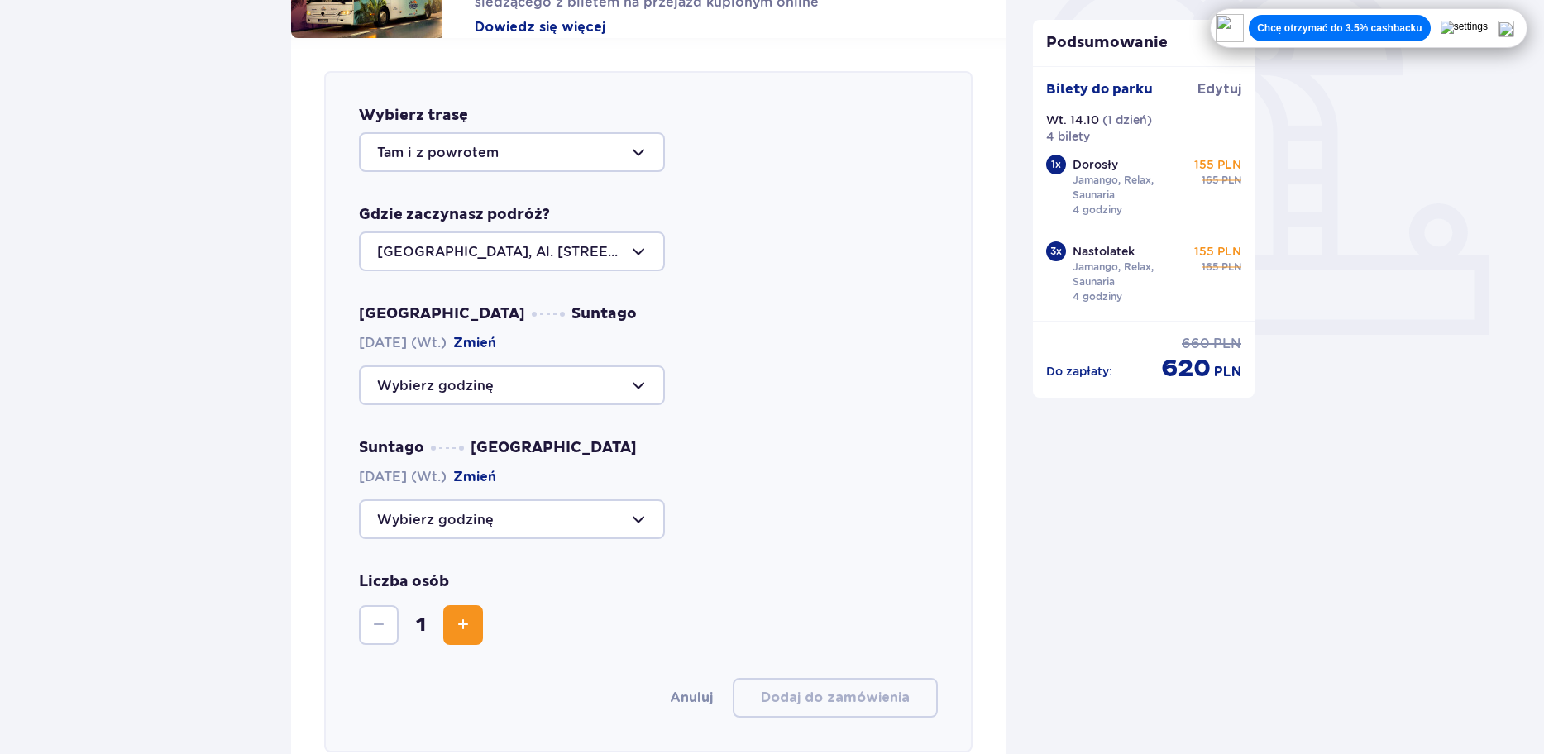
click at [534, 376] on div at bounding box center [512, 386] width 306 height 40
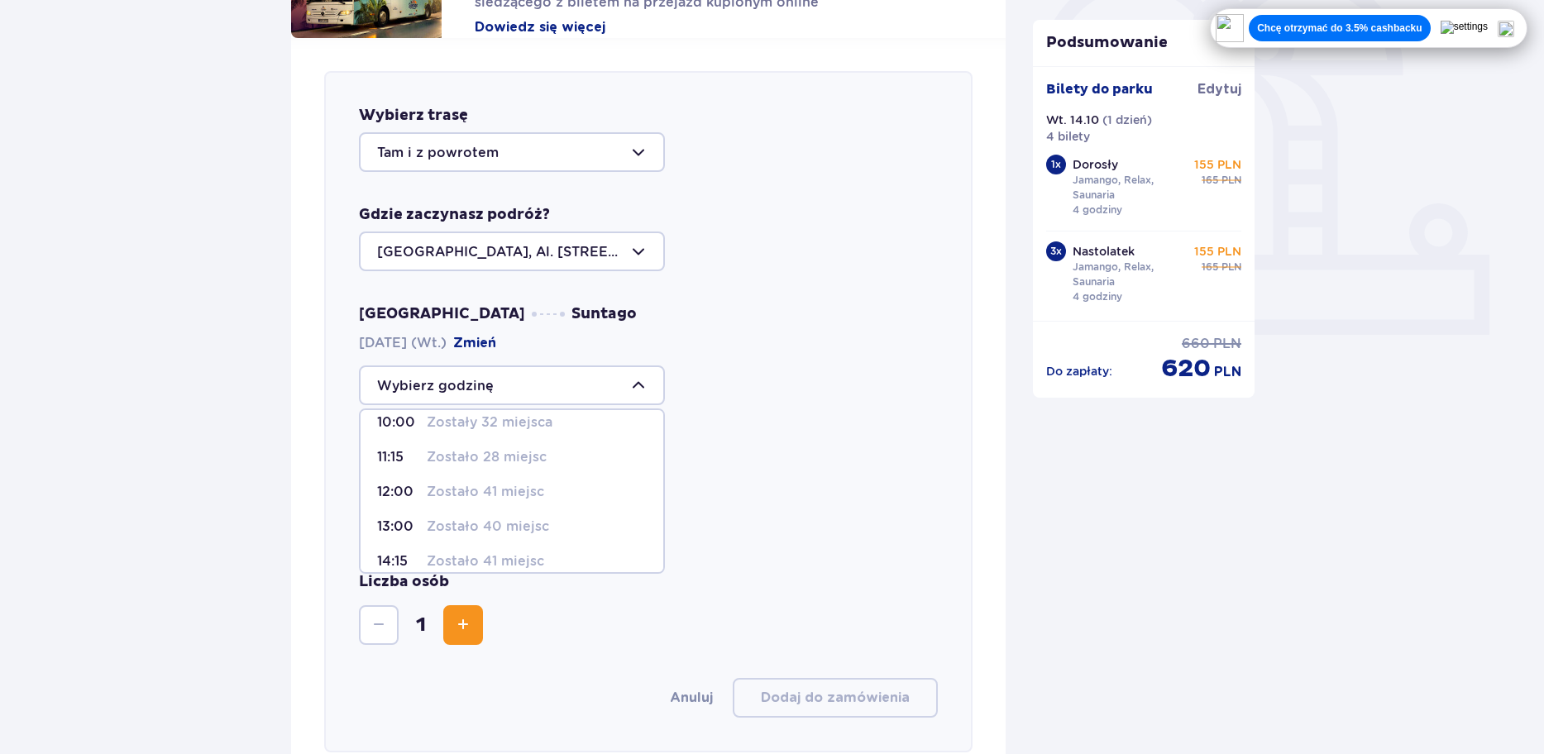
click at [483, 497] on p "Zostało 41 miejsc" at bounding box center [485, 492] width 117 height 18
type input "12:00"
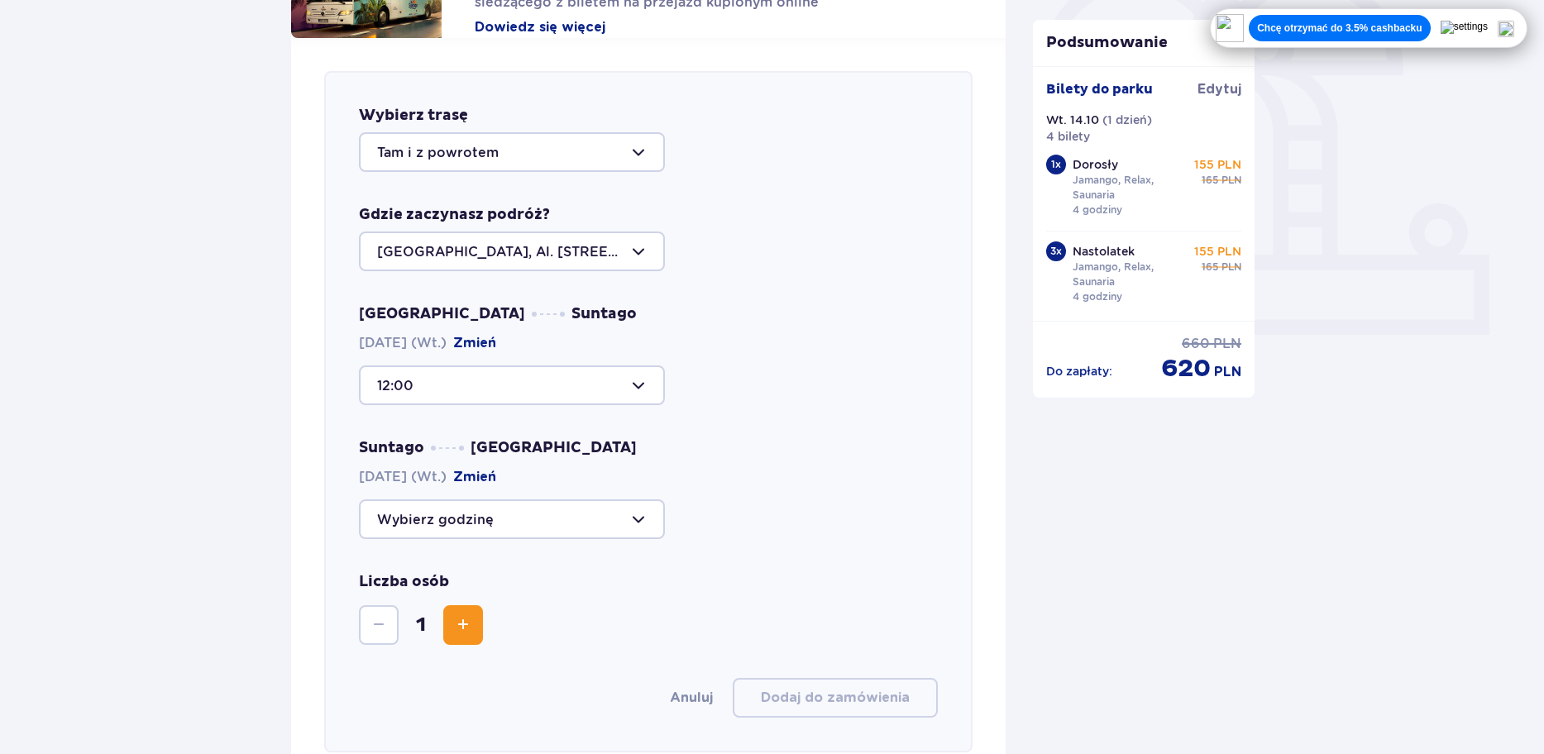
click at [492, 519] on div at bounding box center [512, 520] width 306 height 40
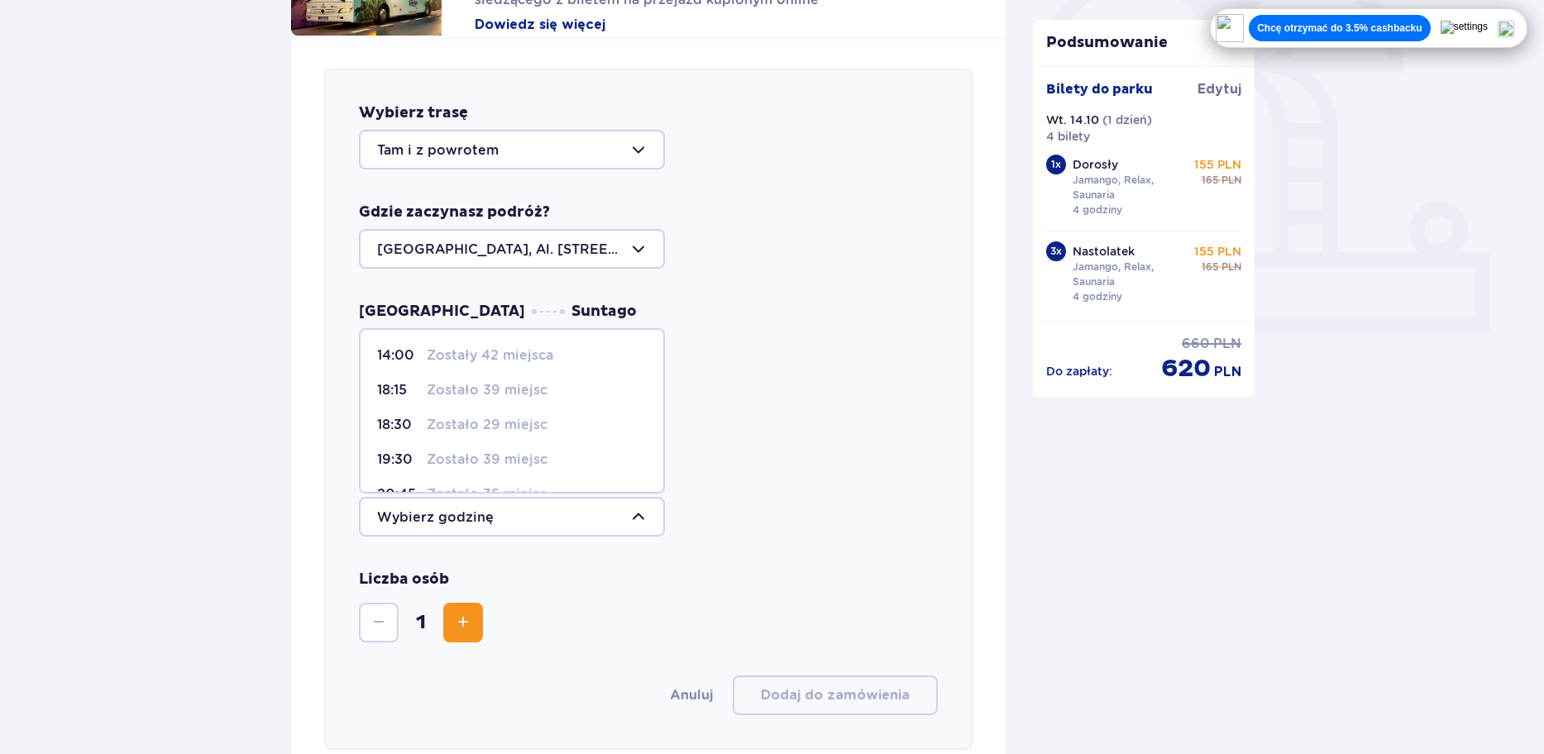
scroll to position [602, 0]
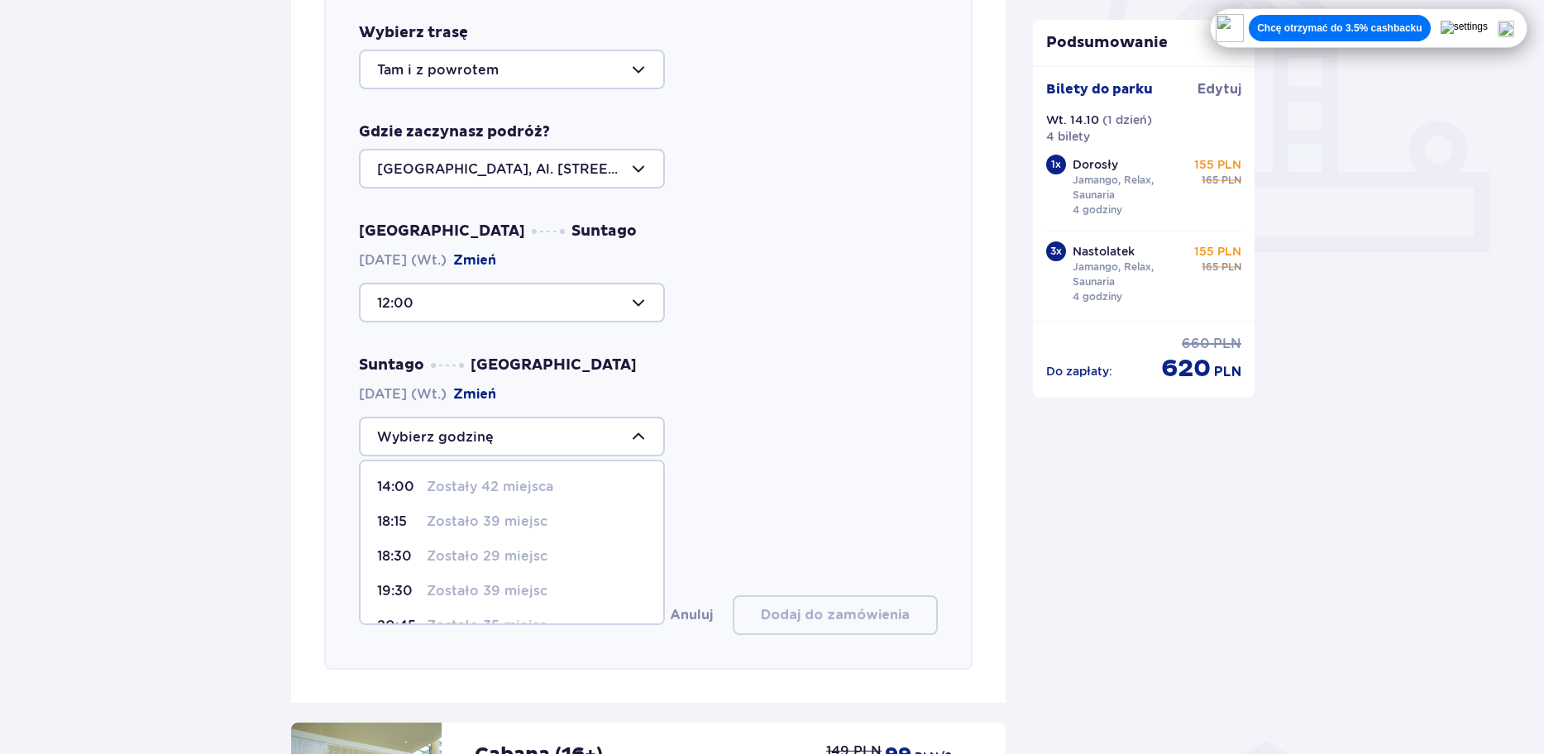
click at [450, 524] on p "Zostało 39 miejsc" at bounding box center [487, 522] width 121 height 18
type input "18:15"
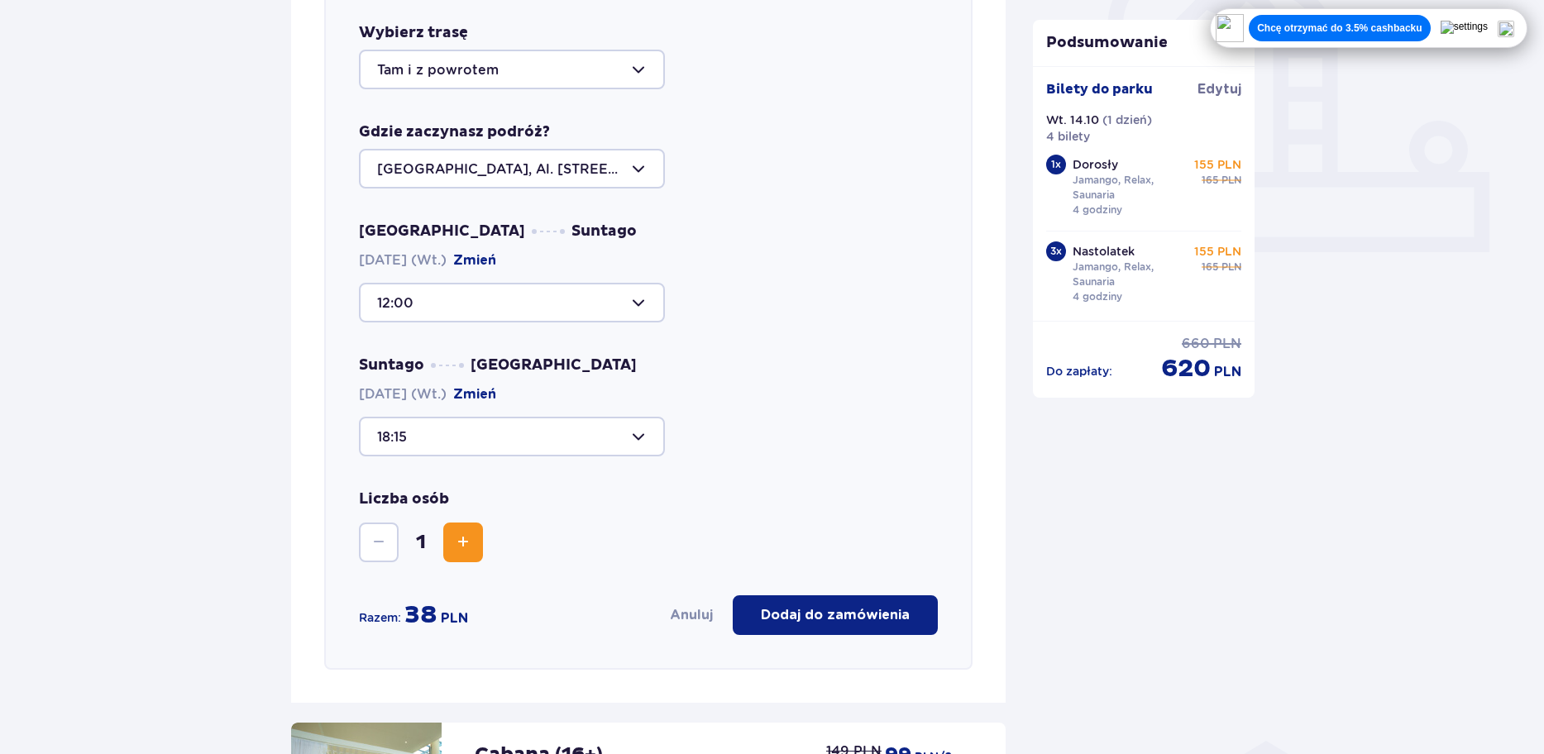
click at [461, 543] on span "Zwiększ" at bounding box center [463, 543] width 20 height 20
click at [865, 615] on p "Dodaj do zamówienia" at bounding box center [835, 615] width 149 height 18
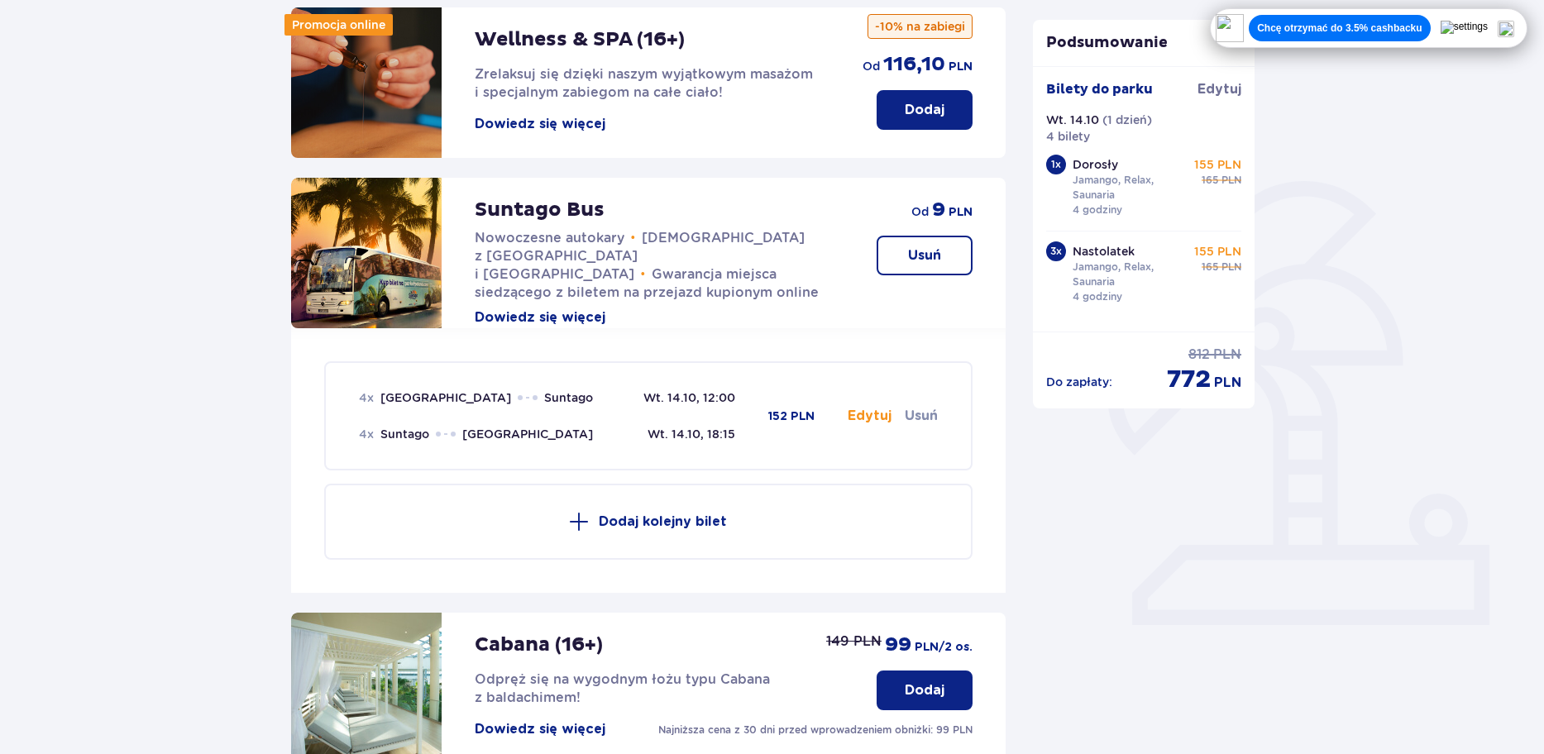
scroll to position [248, 0]
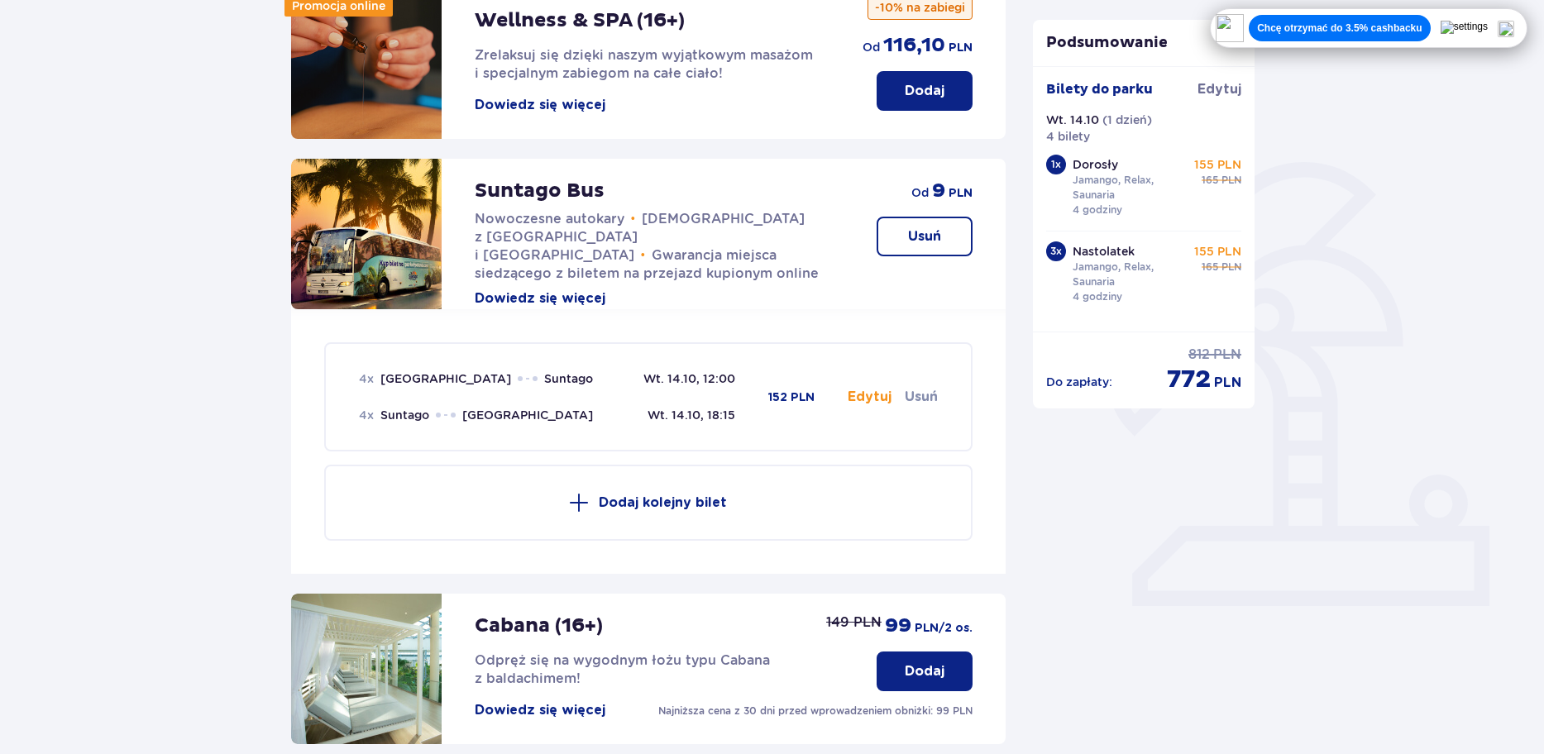
click at [873, 395] on button "Edytuj" at bounding box center [870, 397] width 44 height 18
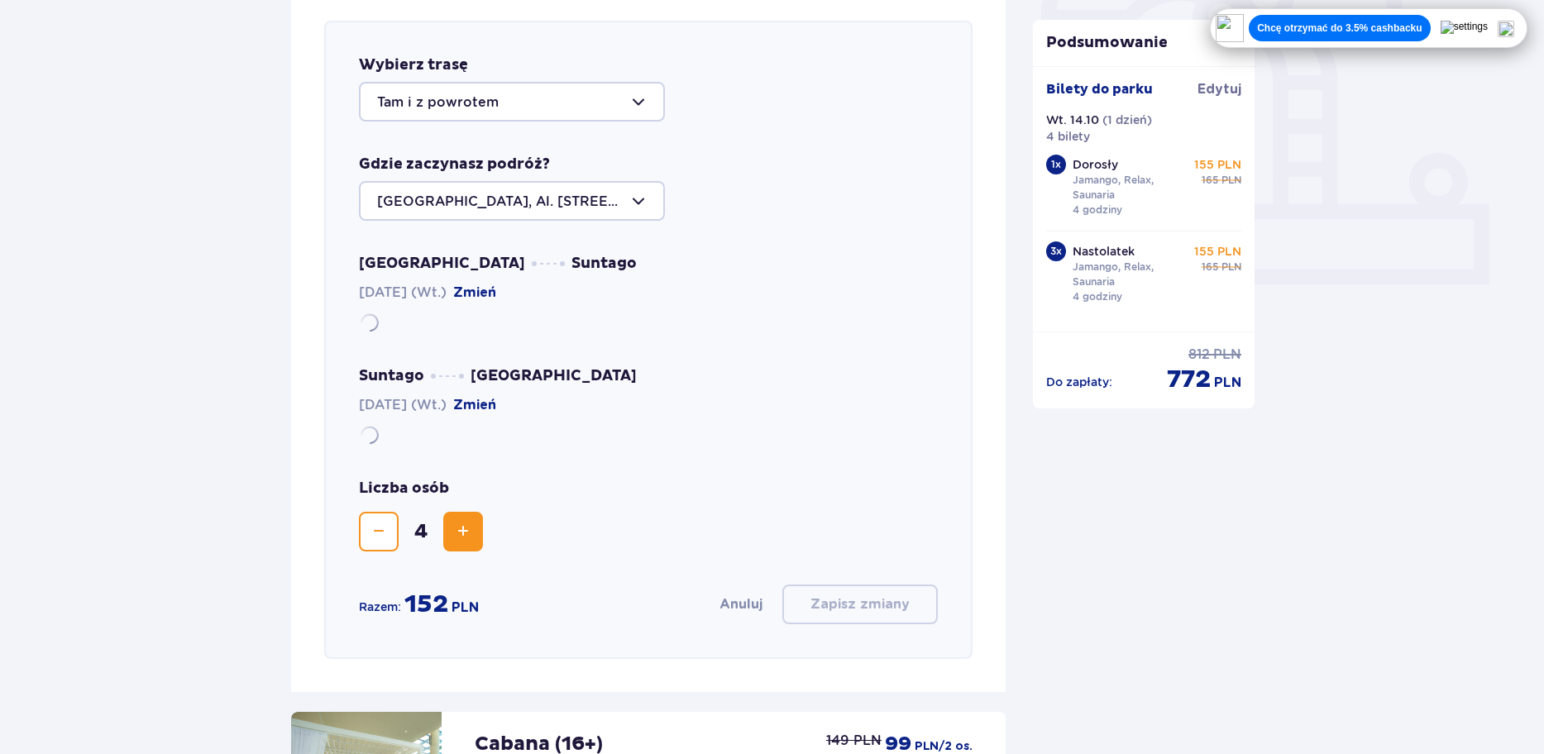
scroll to position [571, 0]
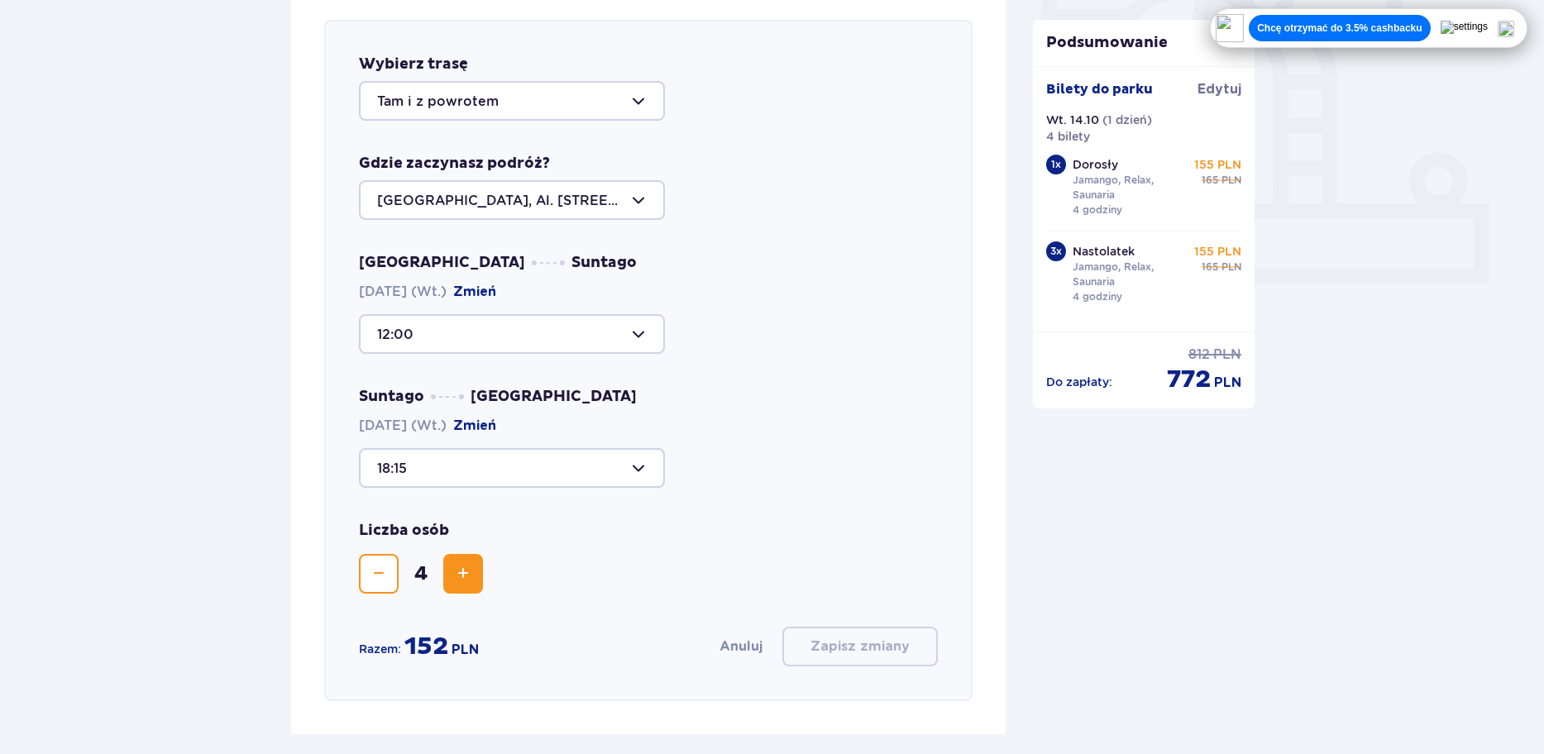
click at [462, 478] on div at bounding box center [512, 468] width 306 height 40
click at [817, 546] on div "Liczba osób 4" at bounding box center [649, 557] width 580 height 73
click at [502, 342] on div at bounding box center [512, 334] width 306 height 40
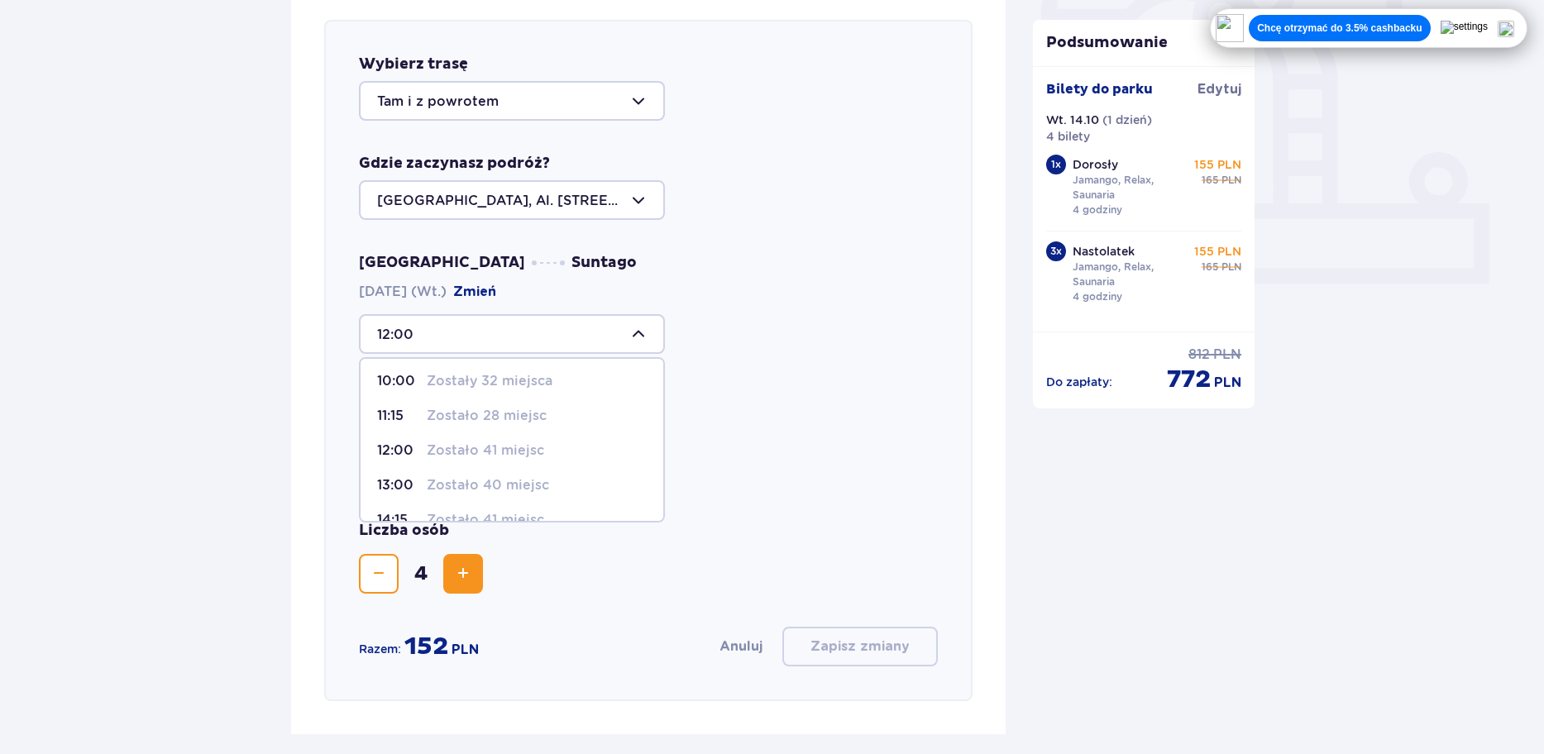
scroll to position [83, 0]
click at [433, 470] on p "Zostało 40 miejsc" at bounding box center [488, 476] width 122 height 18
type input "13:00"
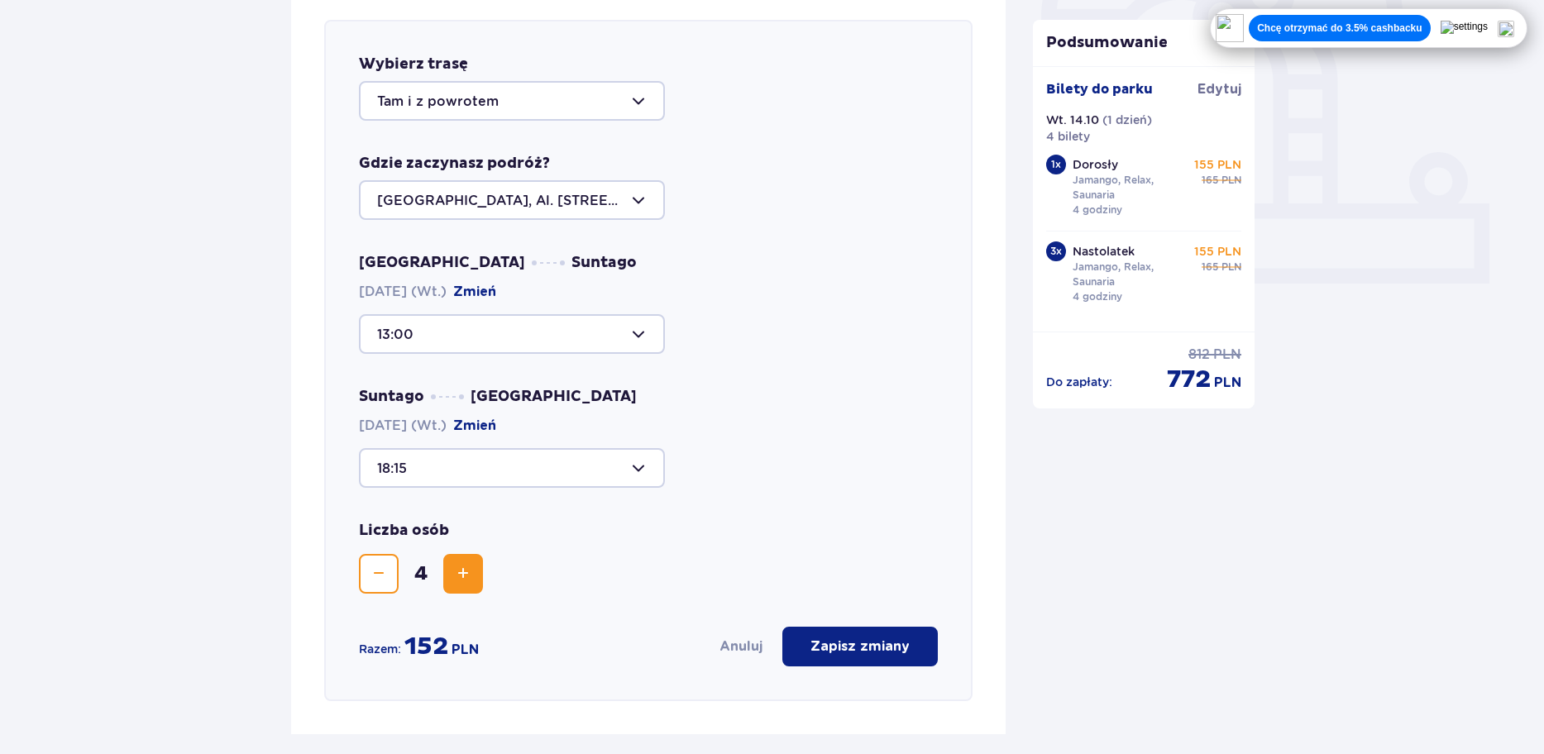
click at [540, 457] on div at bounding box center [512, 468] width 306 height 40
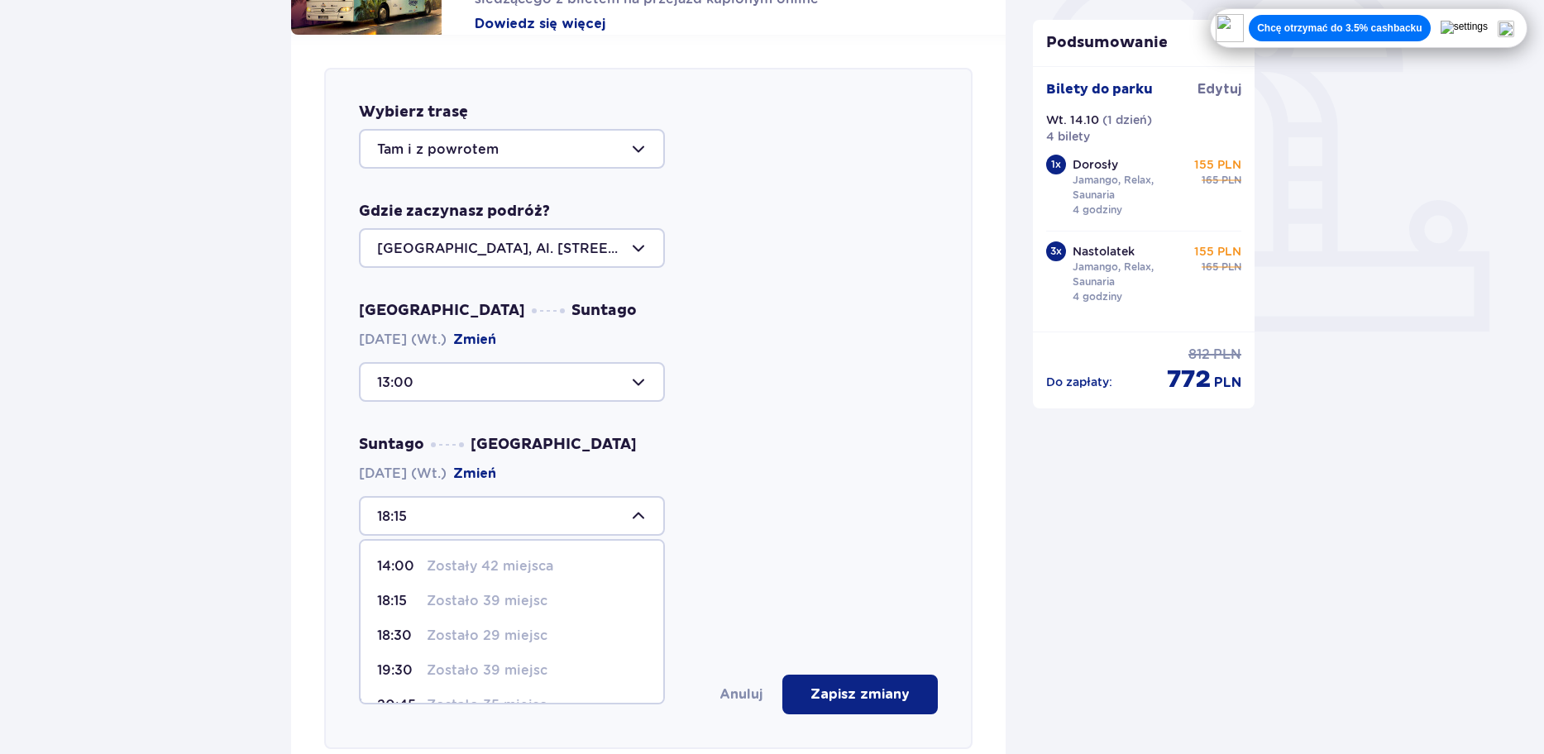
scroll to position [488, 0]
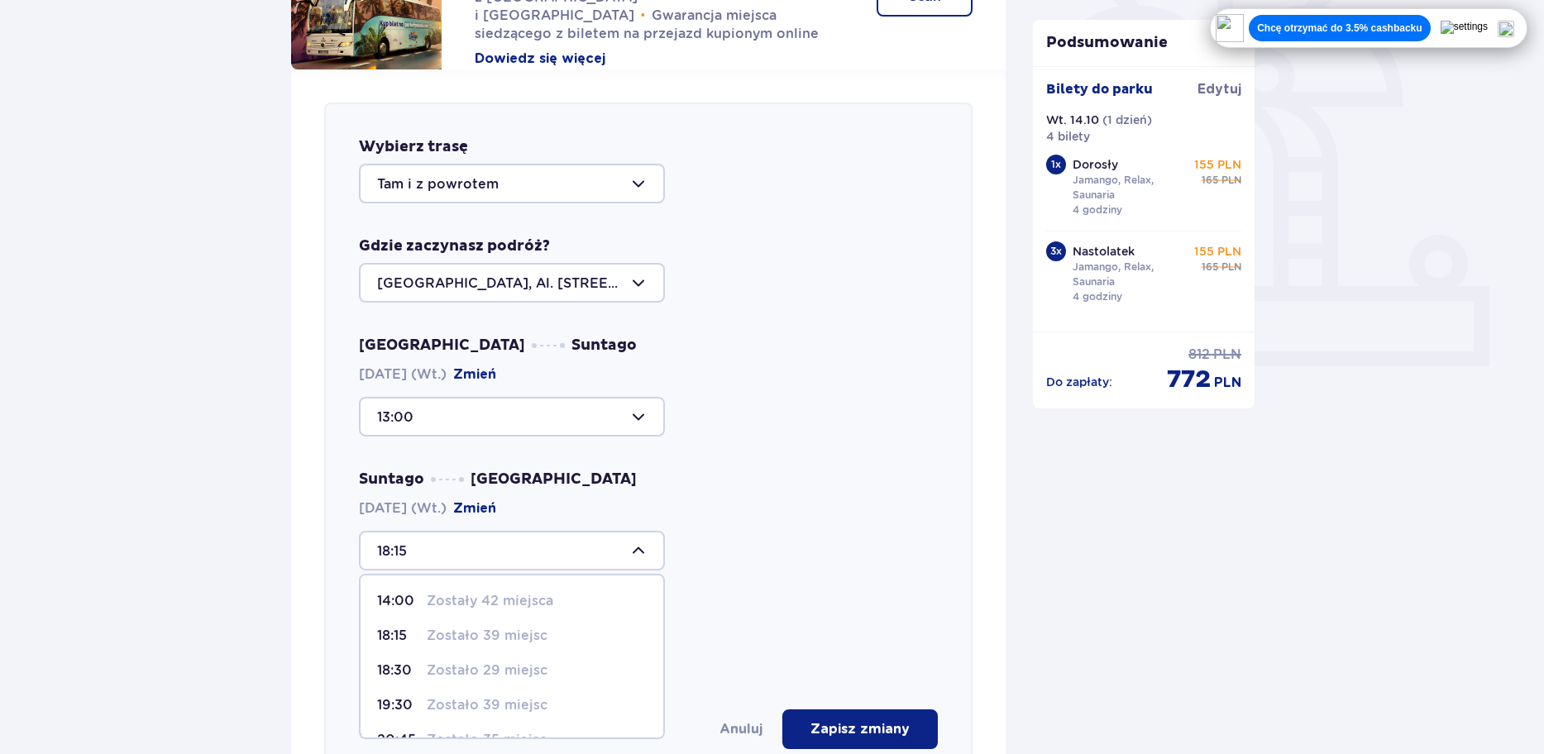
click at [816, 499] on div "Suntago Warszawa 14.10.2025 (Wt.) Zmień 18:15 14:00 Zostały 42 miejsca 18:15 Zo…" at bounding box center [649, 520] width 580 height 101
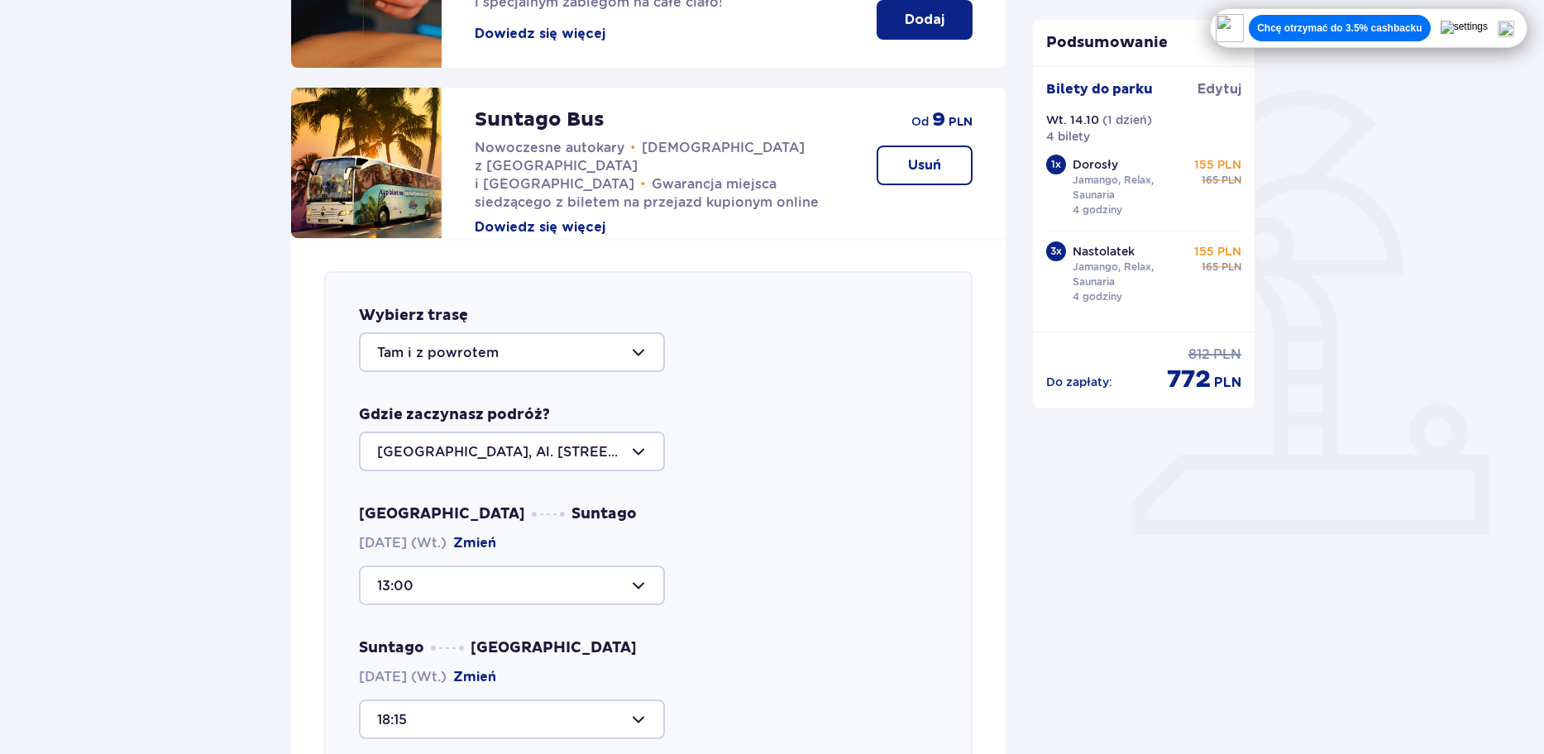
scroll to position [240, 0]
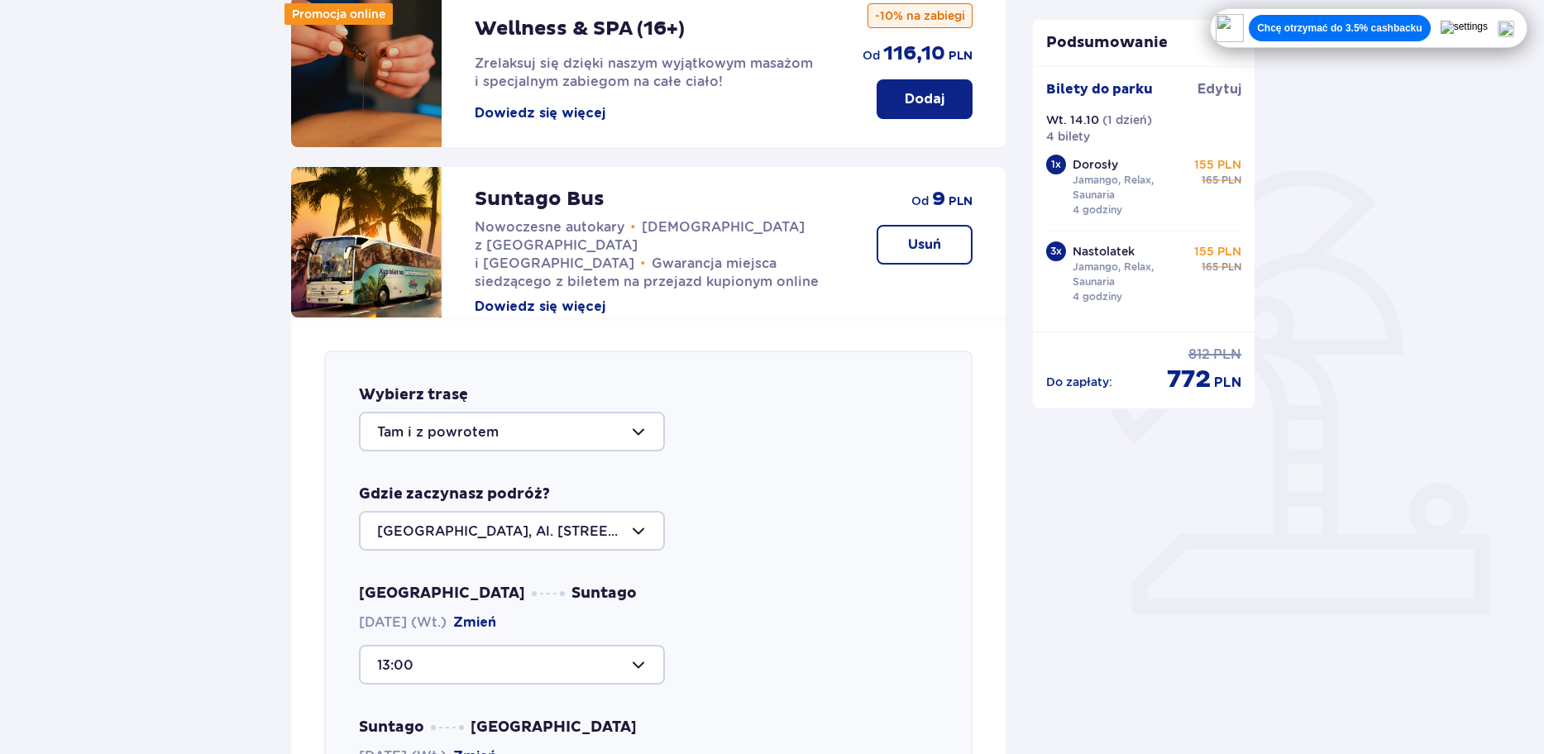
click at [481, 440] on div at bounding box center [512, 432] width 306 height 40
click at [844, 472] on div "Wybierz trasę Tam i z powrotem Gdzie zaczynasz podróż? Warszawa, Al. Jerozolims…" at bounding box center [648, 692] width 649 height 682
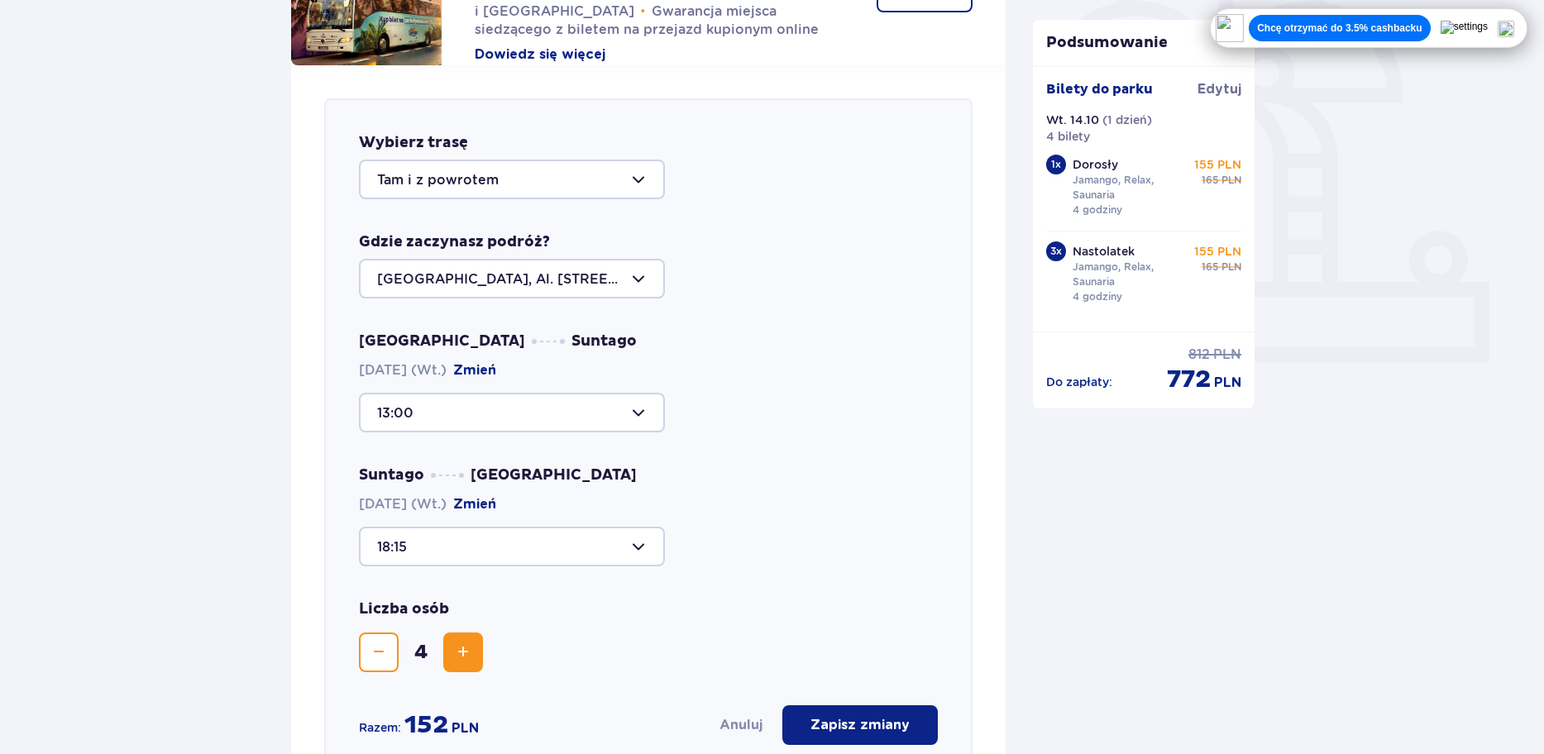
scroll to position [571, 0]
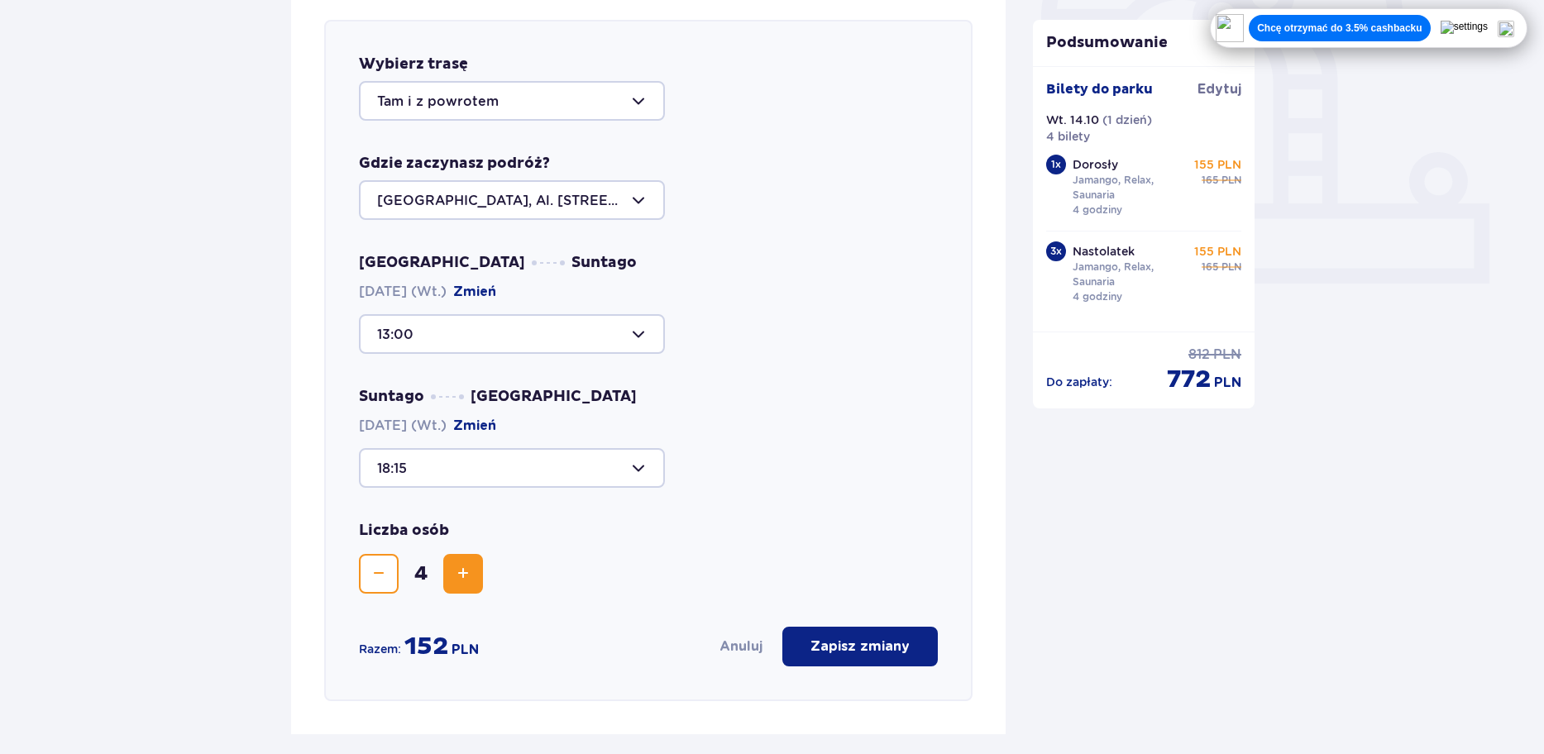
click at [457, 480] on div at bounding box center [512, 468] width 306 height 40
click at [838, 431] on div "Suntago Warszawa 14.10.2025 (Wt.) Zmień 18:15" at bounding box center [649, 437] width 580 height 101
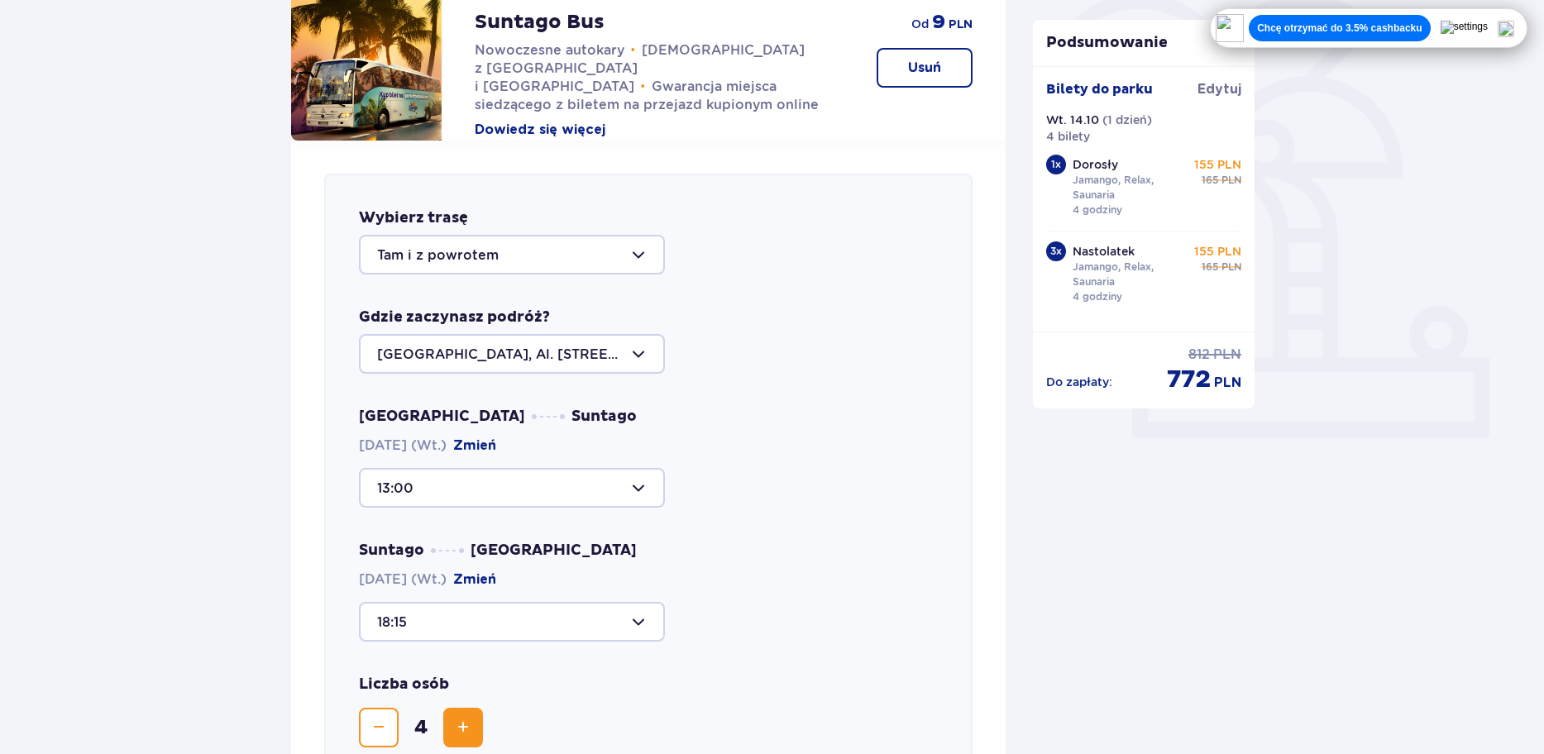
scroll to position [496, 0]
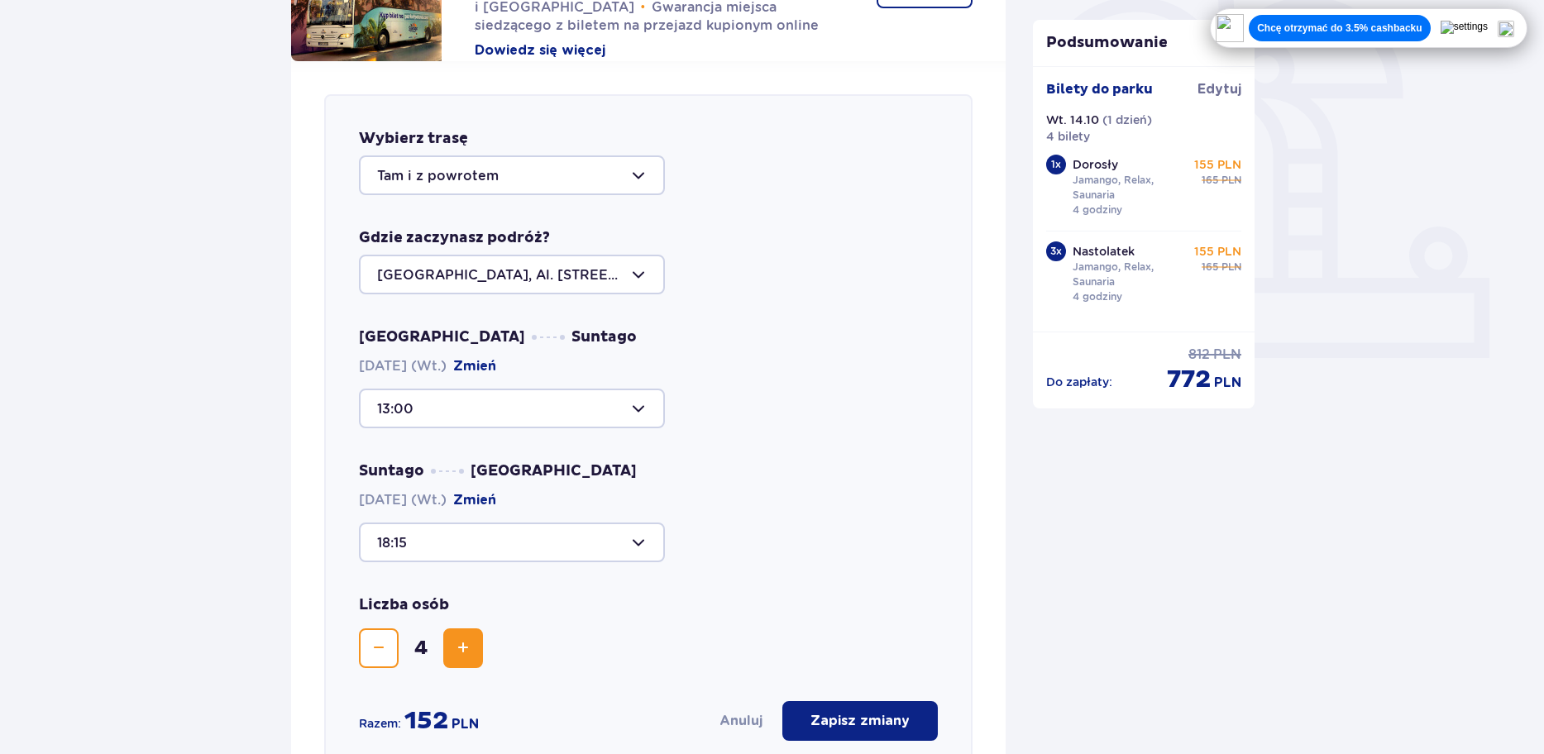
click at [460, 550] on div at bounding box center [512, 543] width 306 height 40
click at [437, 599] on p "Zostało 29 miejsc" at bounding box center [487, 600] width 121 height 18
type input "18:30"
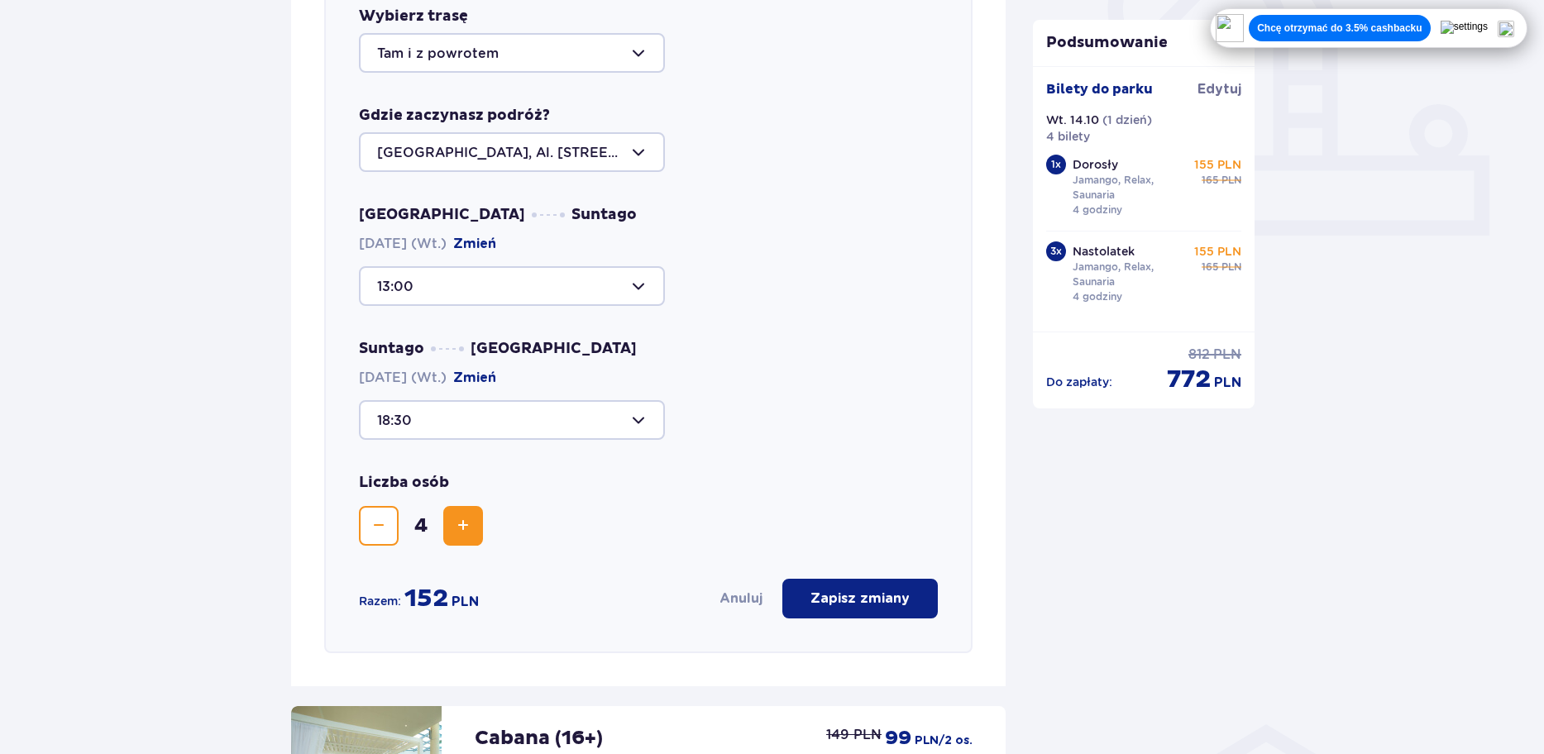
scroll to position [662, 0]
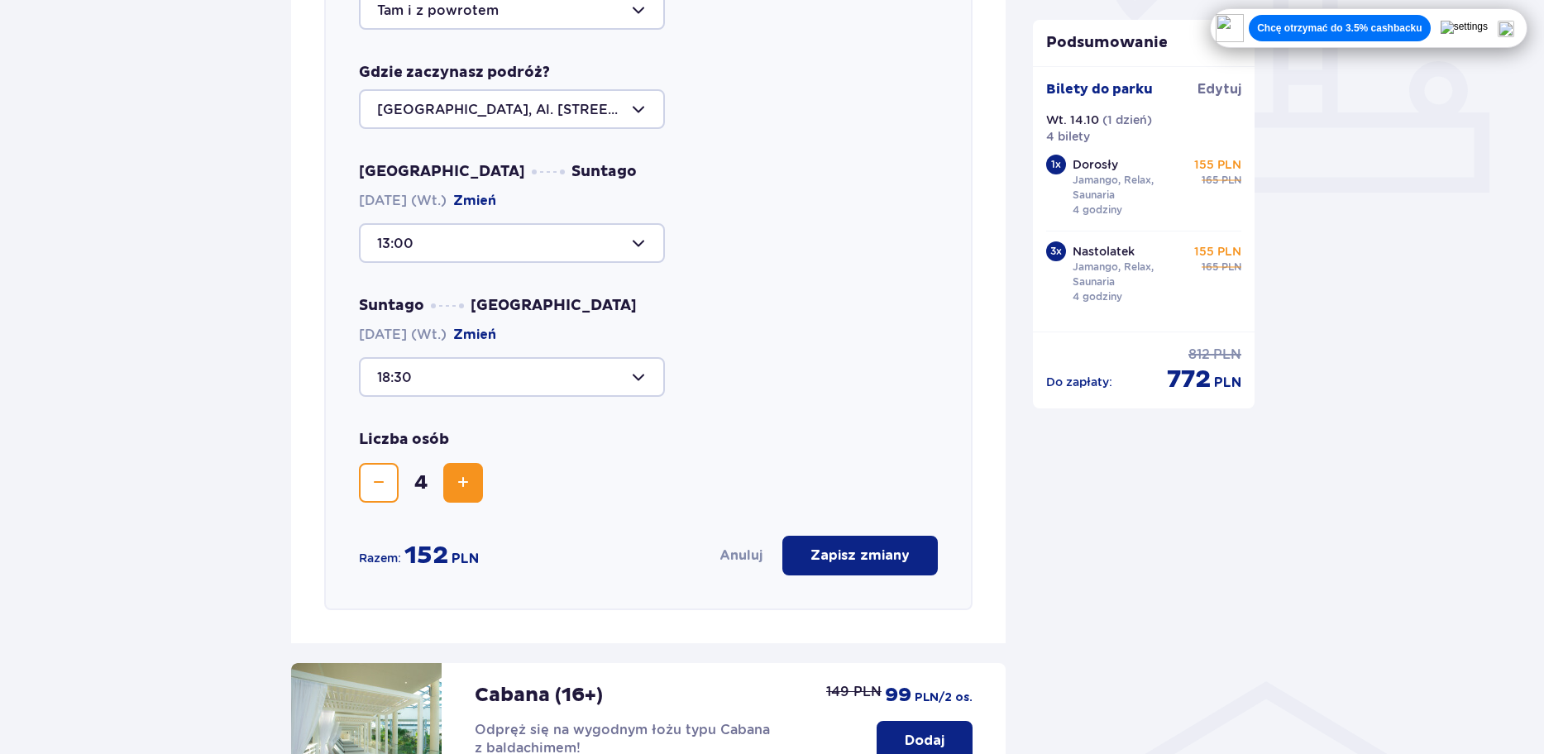
click at [878, 546] on button "Zapisz zmiany" at bounding box center [860, 556] width 156 height 40
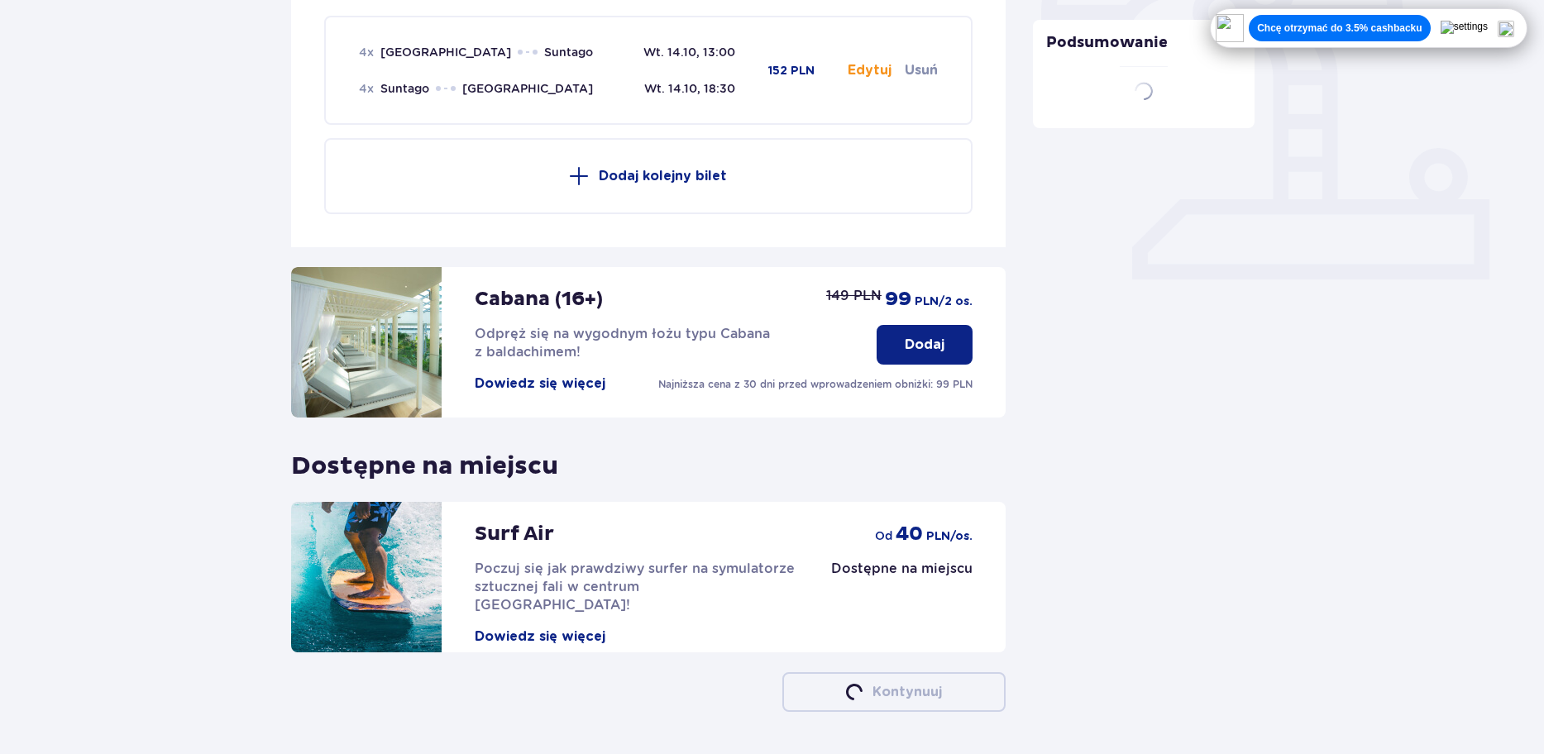
scroll to position [571, 0]
